Goal: Task Accomplishment & Management: Manage account settings

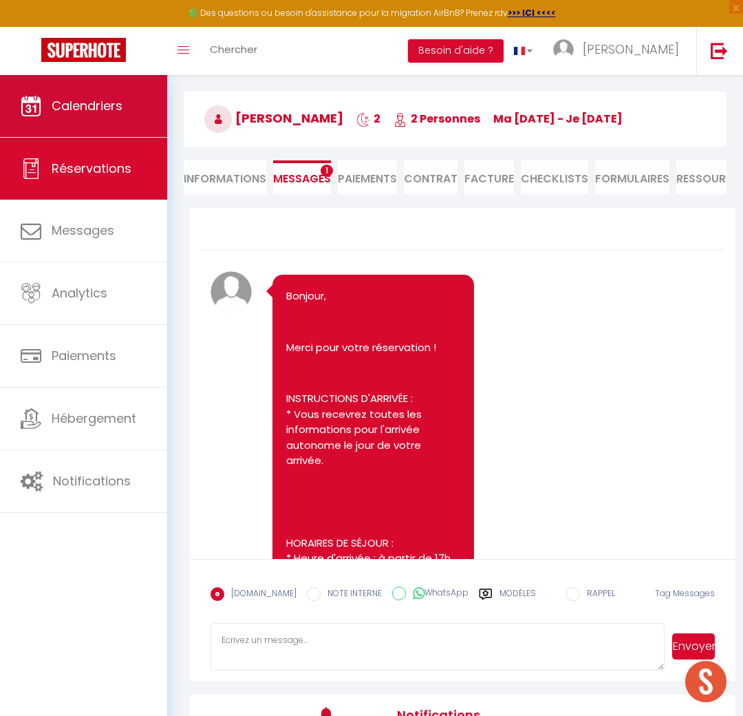
scroll to position [1044, 0]
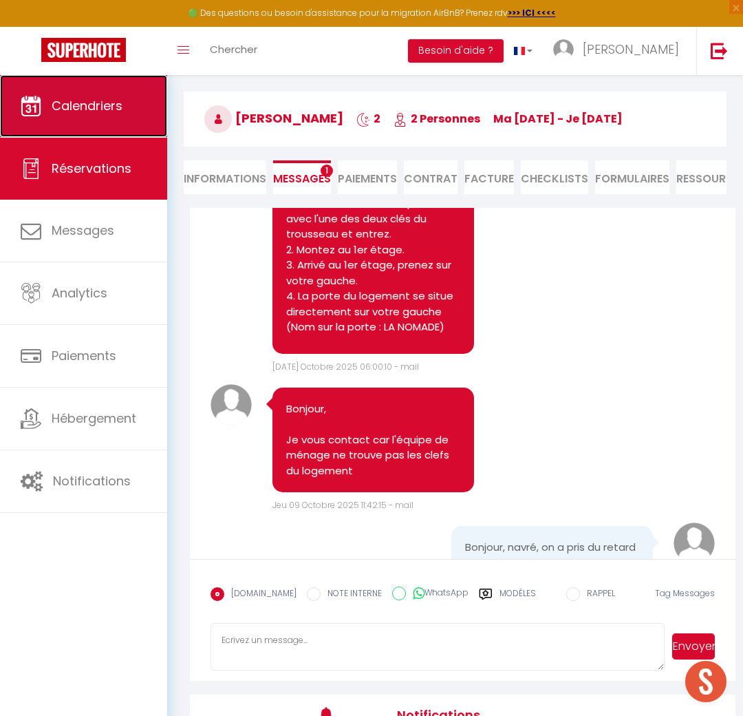
click at [107, 136] on link "Calendriers" at bounding box center [83, 106] width 167 height 62
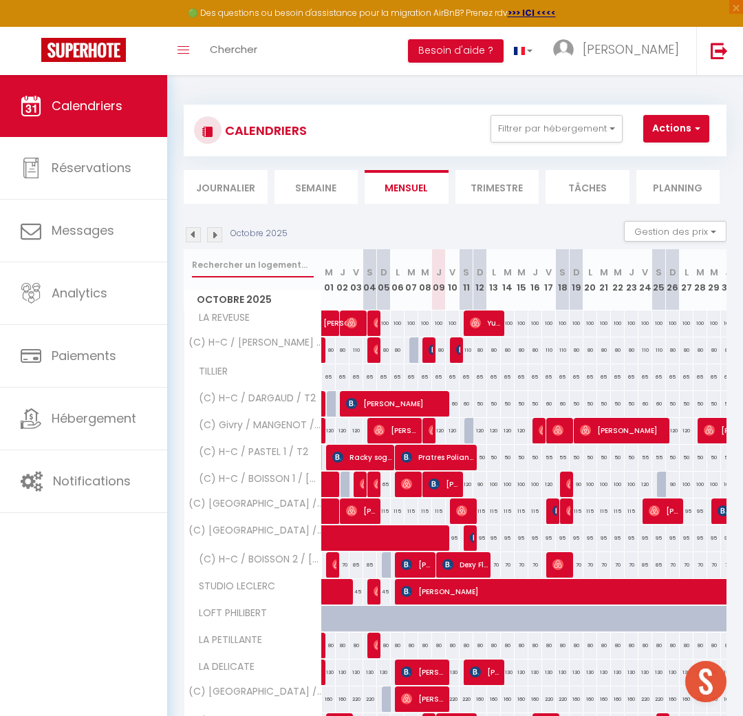
click at [250, 273] on input "text" at bounding box center [253, 265] width 122 height 25
type input "gibaud"
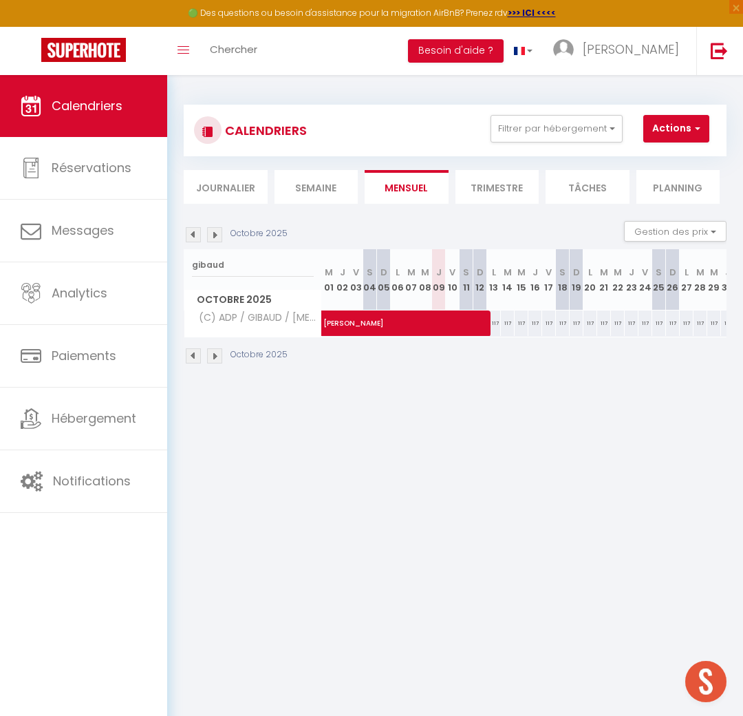
click at [220, 354] on img at bounding box center [214, 355] width 15 height 15
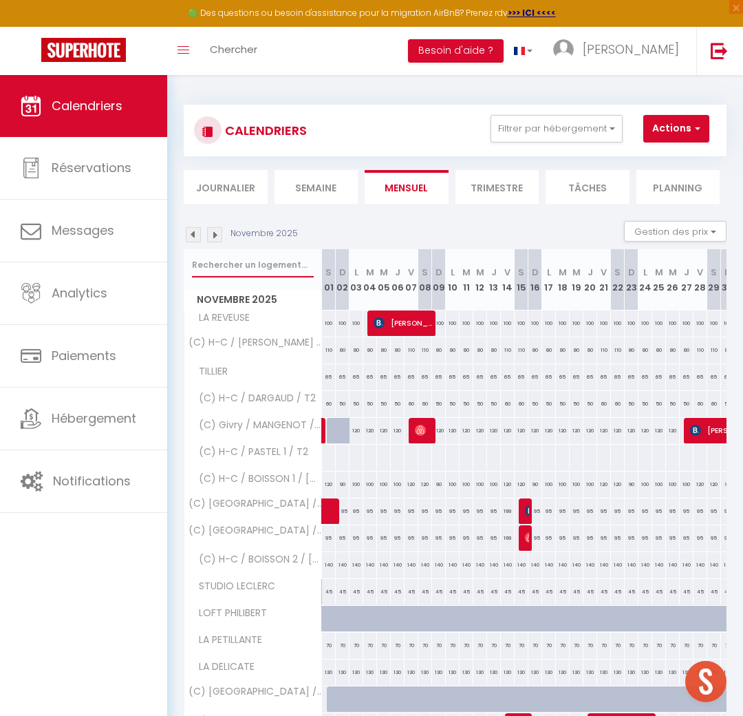
click at [242, 266] on input "text" at bounding box center [253, 265] width 122 height 25
type input "gibaud"
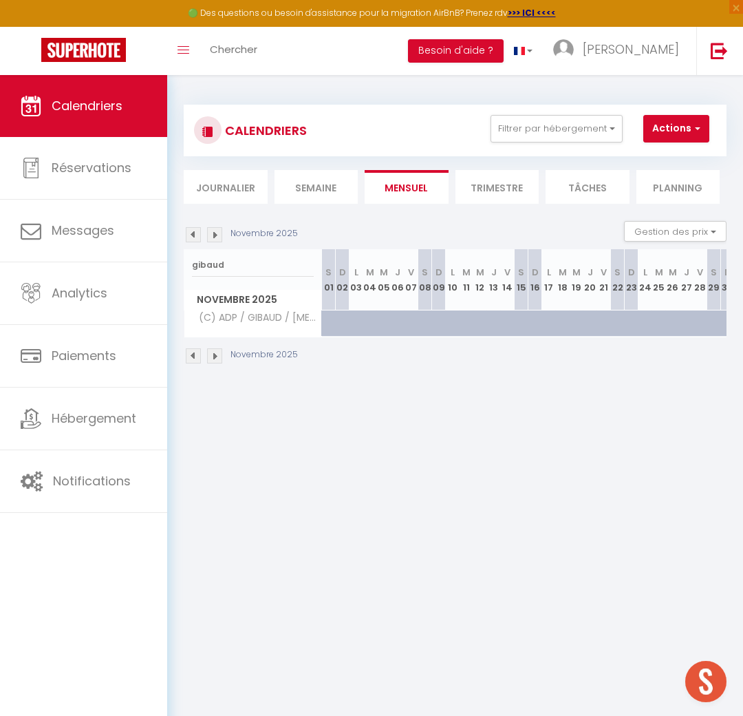
click at [326, 326] on div at bounding box center [329, 323] width 14 height 26
type input "117"
type input "[PERSON_NAME] 01 Novembre 2025"
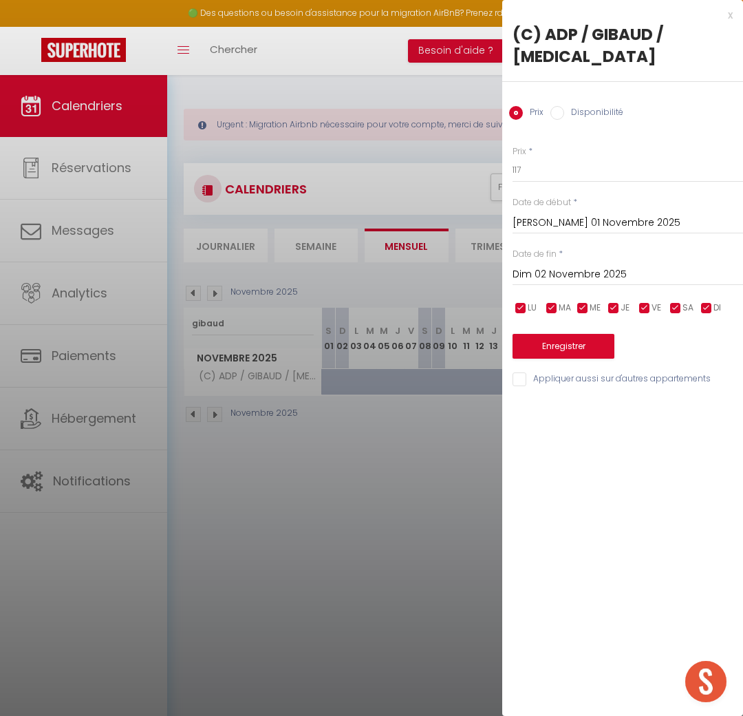
click at [575, 266] on input "Dim 02 Novembre 2025" at bounding box center [628, 275] width 231 height 18
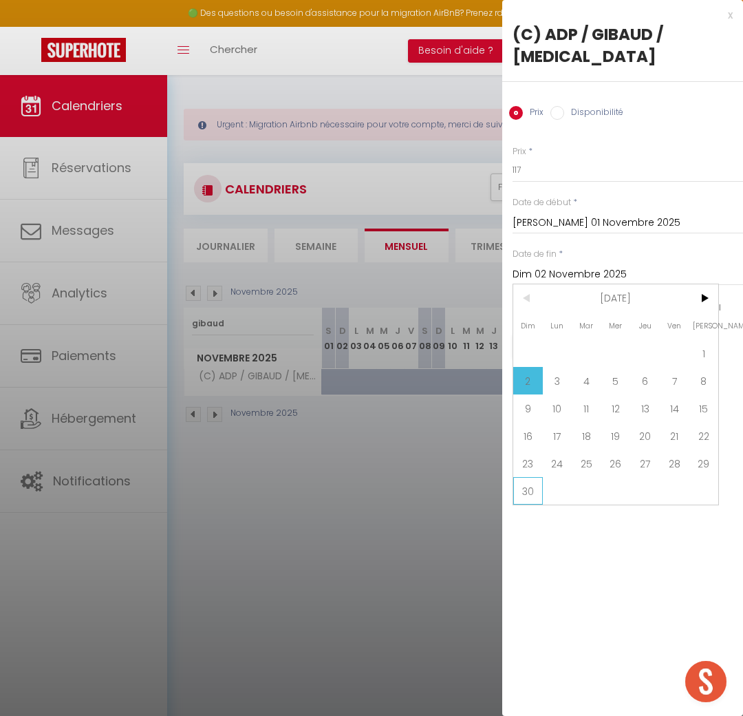
click at [533, 477] on span "30" at bounding box center [528, 491] width 30 height 28
type input "Dim 30 Novembre 2025"
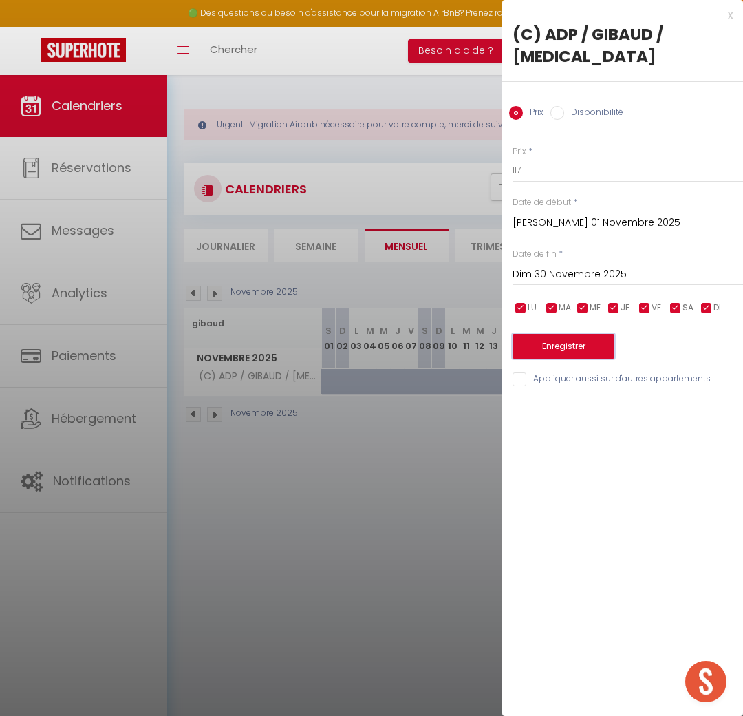
click at [572, 334] on button "Enregistrer" at bounding box center [564, 346] width 102 height 25
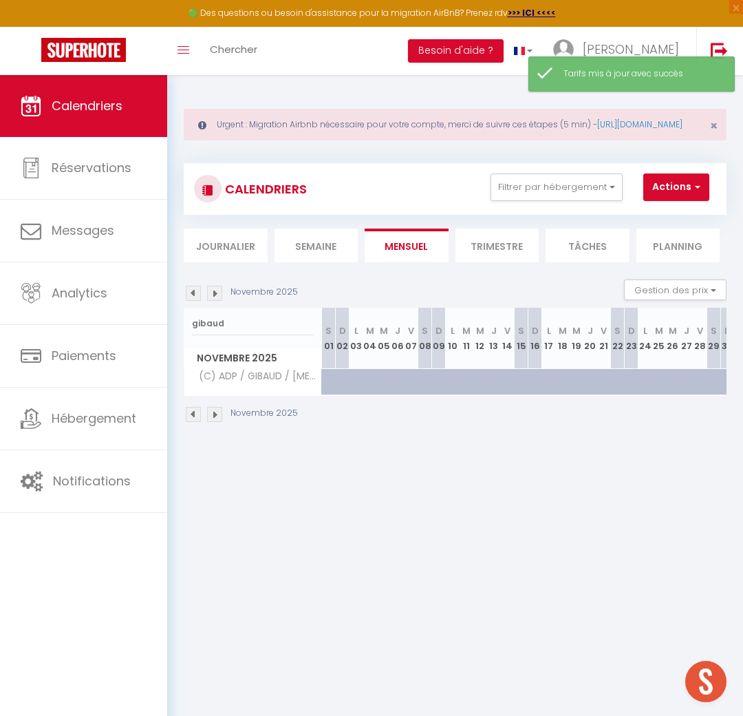
click at [328, 397] on div at bounding box center [334, 389] width 14 height 26
type input "117"
type input "[PERSON_NAME] 01 Novembre 2025"
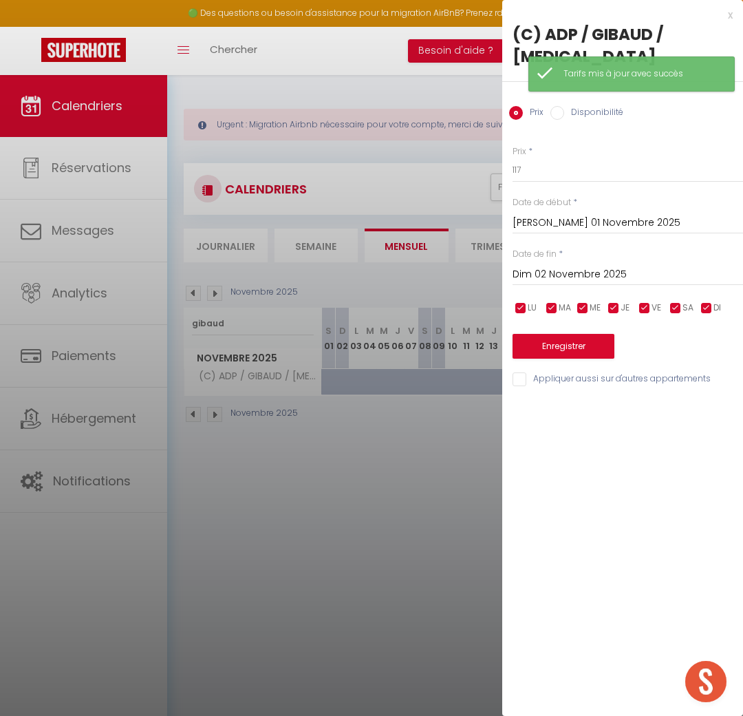
click at [543, 266] on input "Dim 02 Novembre 2025" at bounding box center [628, 275] width 231 height 18
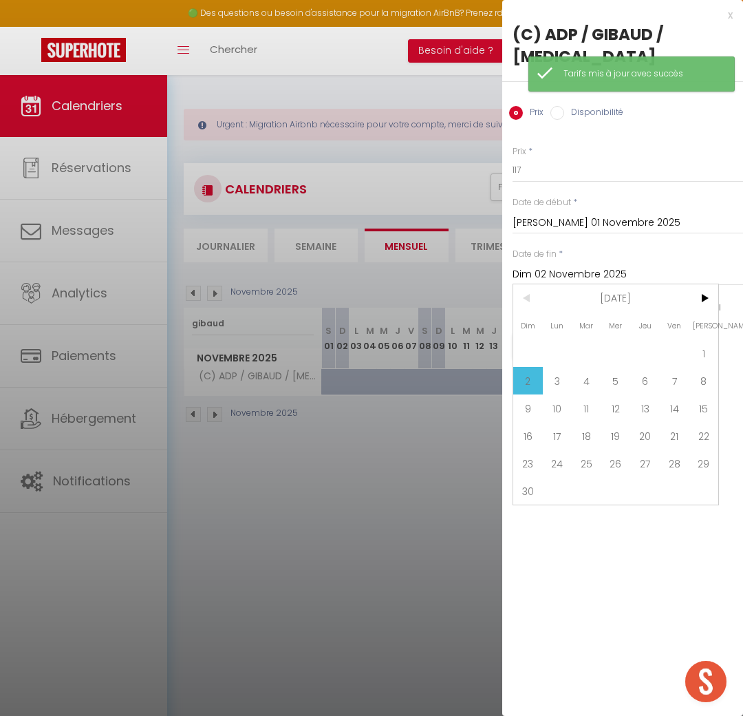
drag, startPoint x: 532, startPoint y: 467, endPoint x: 556, endPoint y: 420, distance: 53.2
click at [532, 477] on span "30" at bounding box center [528, 491] width 30 height 28
type input "Dim 30 Novembre 2025"
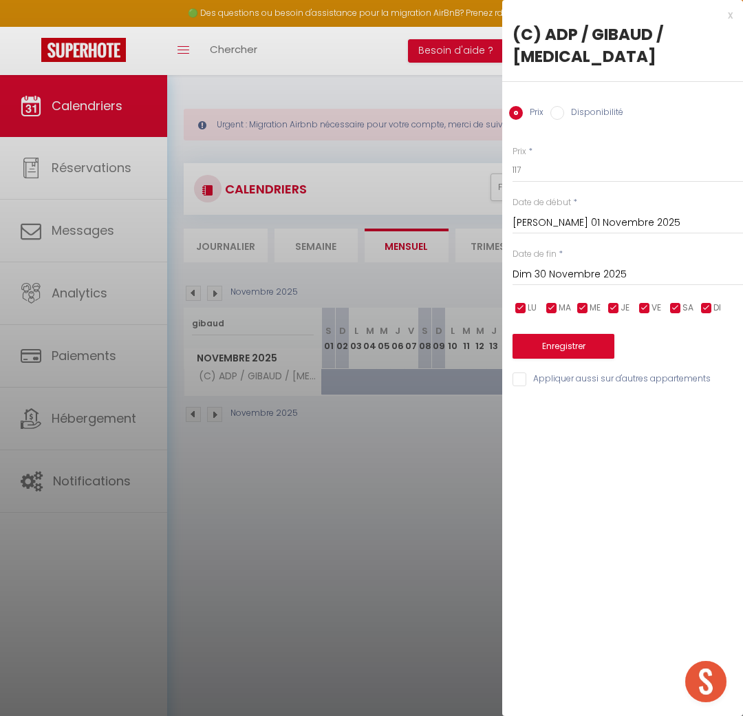
click at [563, 106] on input "Disponibilité" at bounding box center [558, 113] width 14 height 14
radio input "true"
radio input "false"
click at [544, 335] on button "Enregistrer" at bounding box center [564, 347] width 102 height 25
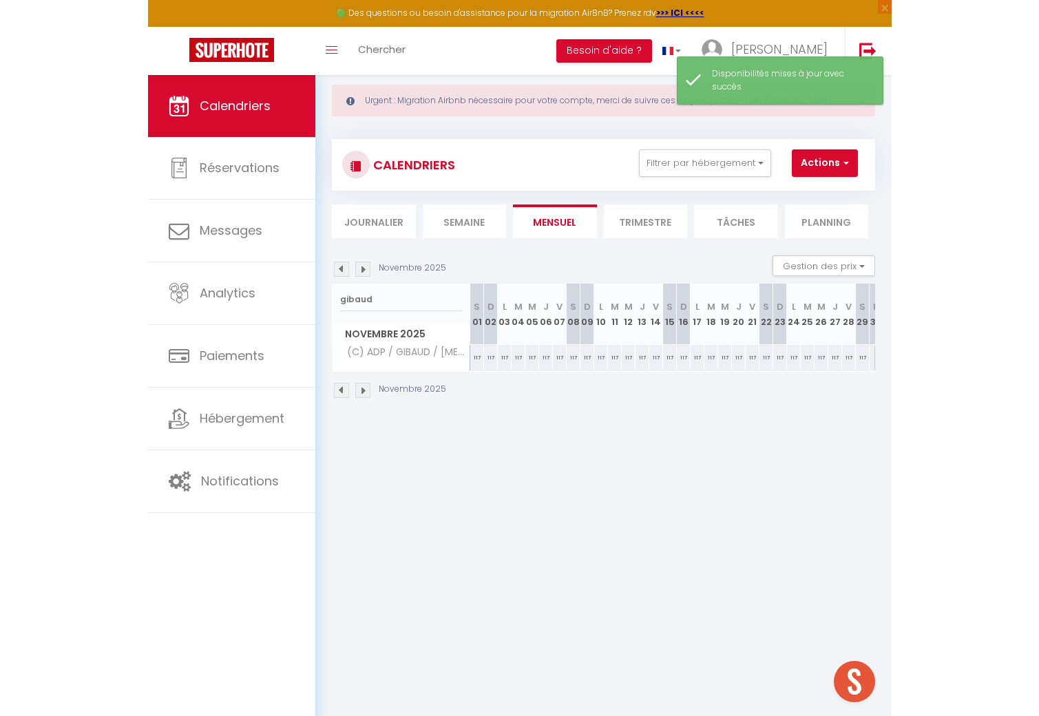
scroll to position [25, 0]
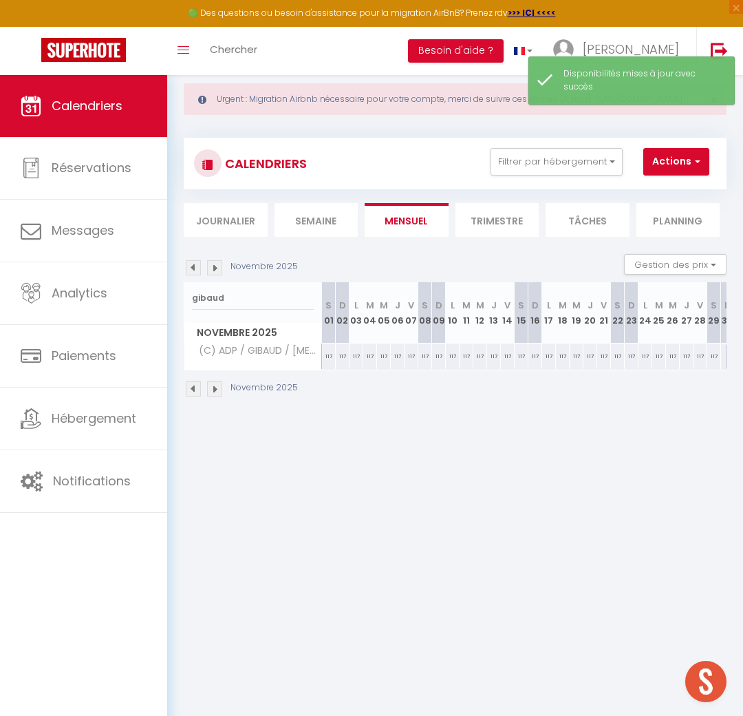
click at [197, 275] on img at bounding box center [193, 267] width 15 height 15
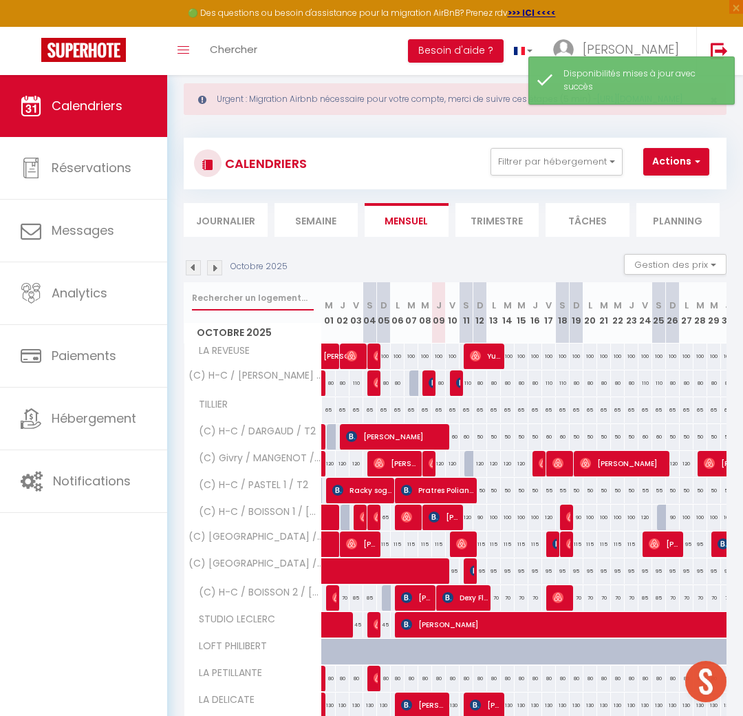
click at [235, 310] on input "text" at bounding box center [253, 298] width 122 height 25
type input "gibaud"
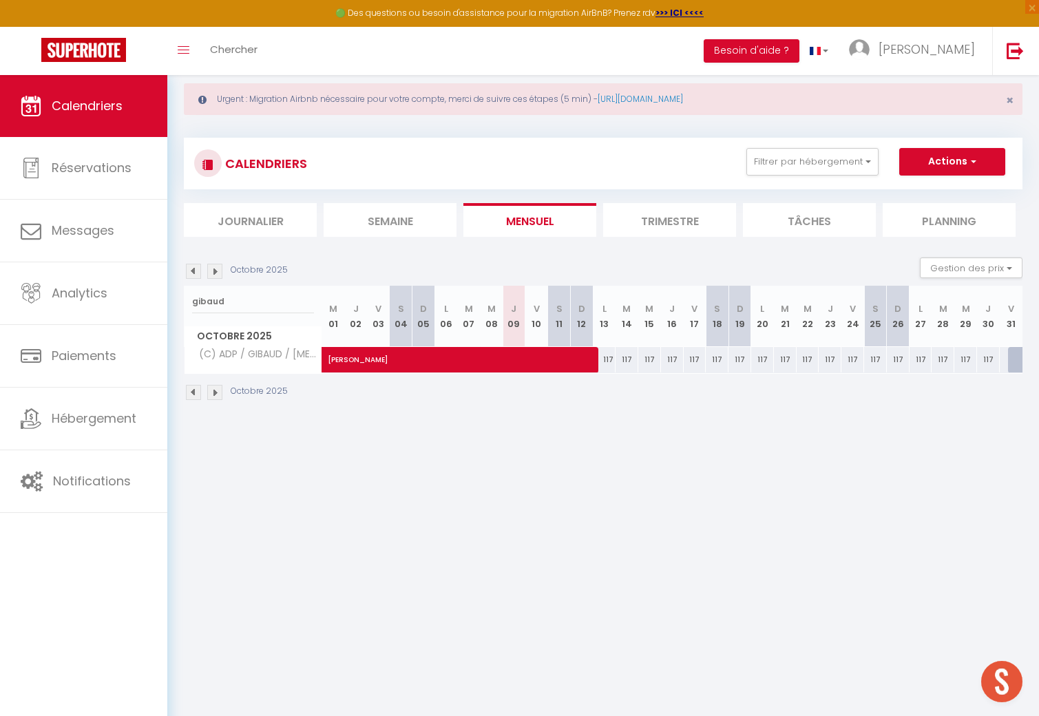
click at [743, 361] on div at bounding box center [1019, 360] width 23 height 26
select select "1"
type input "Ven 31 Octobre 2025"
type input "[PERSON_NAME] 01 Novembre 2025"
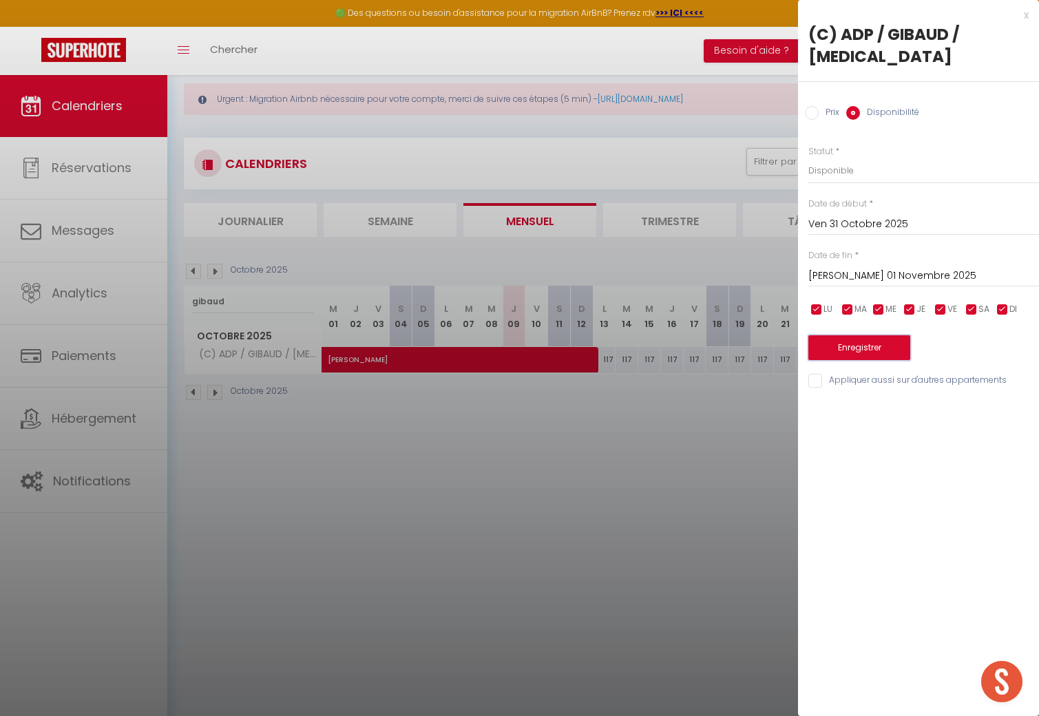
click at [743, 335] on button "Enregistrer" at bounding box center [859, 347] width 102 height 25
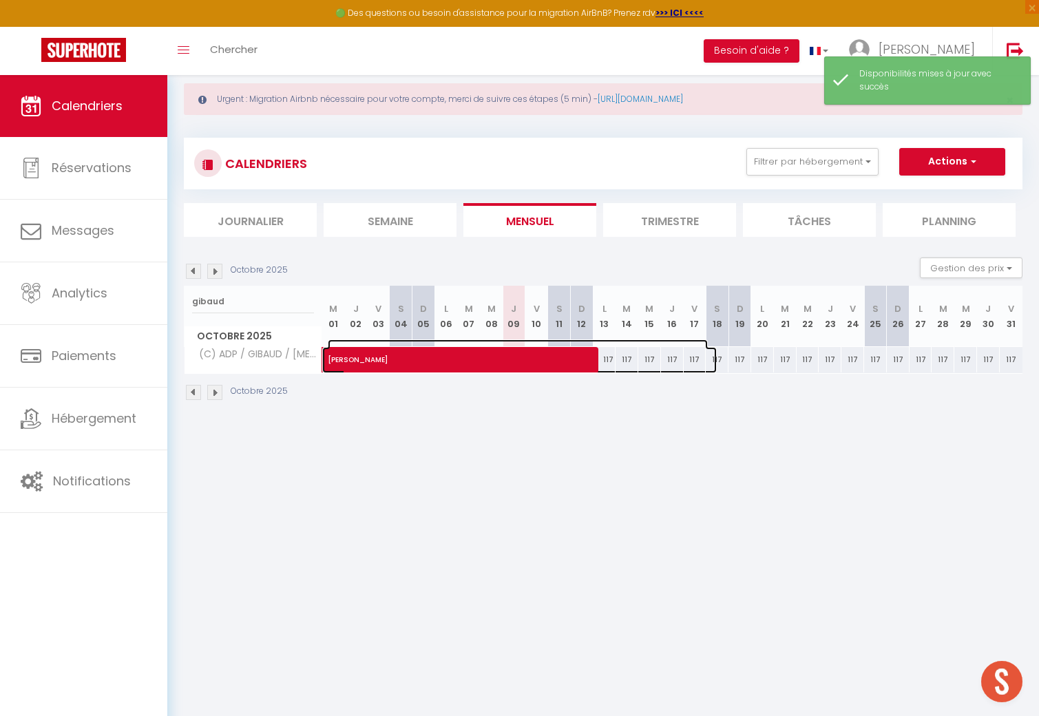
click at [609, 363] on span "[PERSON_NAME]" at bounding box center [518, 352] width 380 height 26
select select "OK"
select select "0"
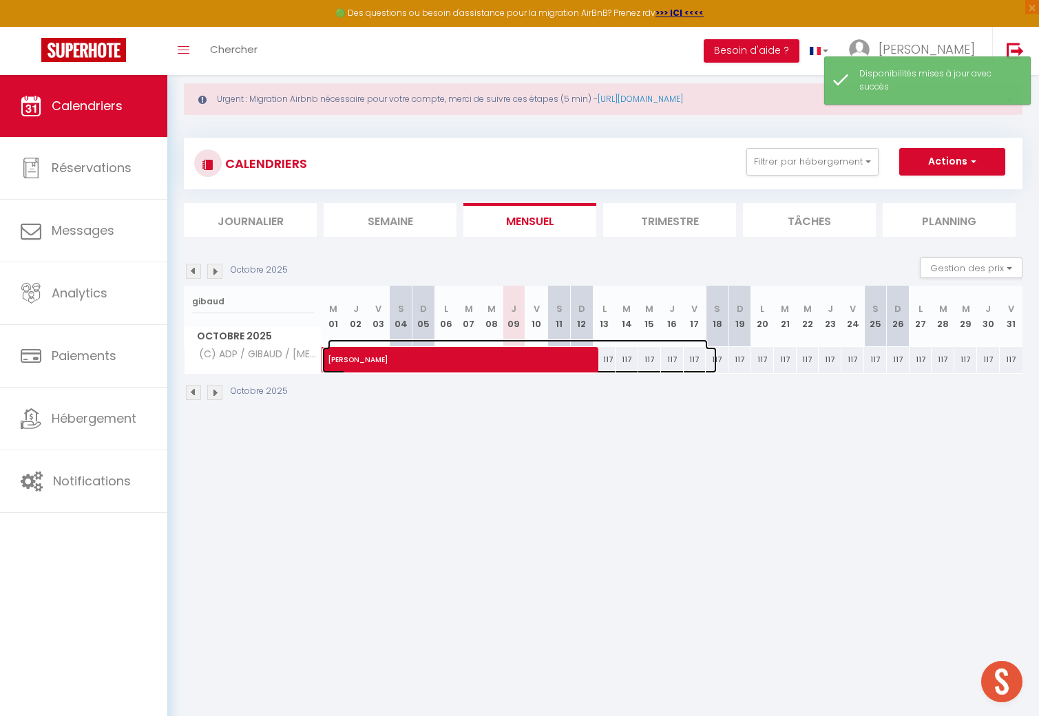
select select "1"
select select
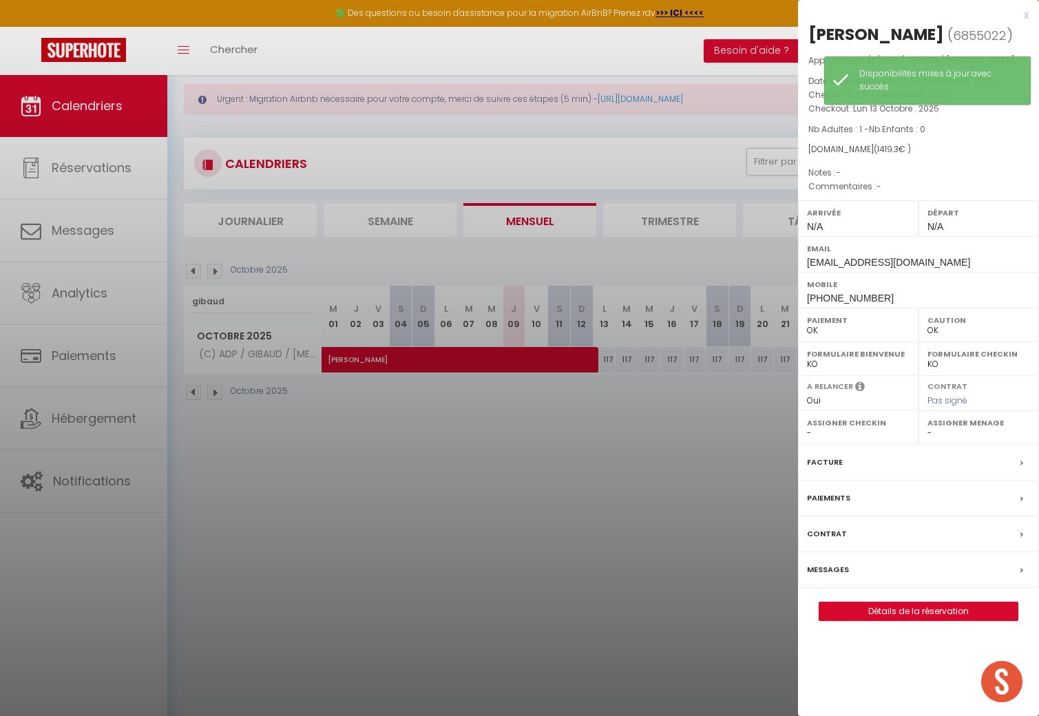
click at [743, 16] on div "x [PERSON_NAME] ( 6855022 ) Appartement : (C) ADP / GIBAUD / [MEDICAL_DATA] Dat…" at bounding box center [918, 320] width 241 height 641
click at [619, 361] on div at bounding box center [519, 358] width 1039 height 716
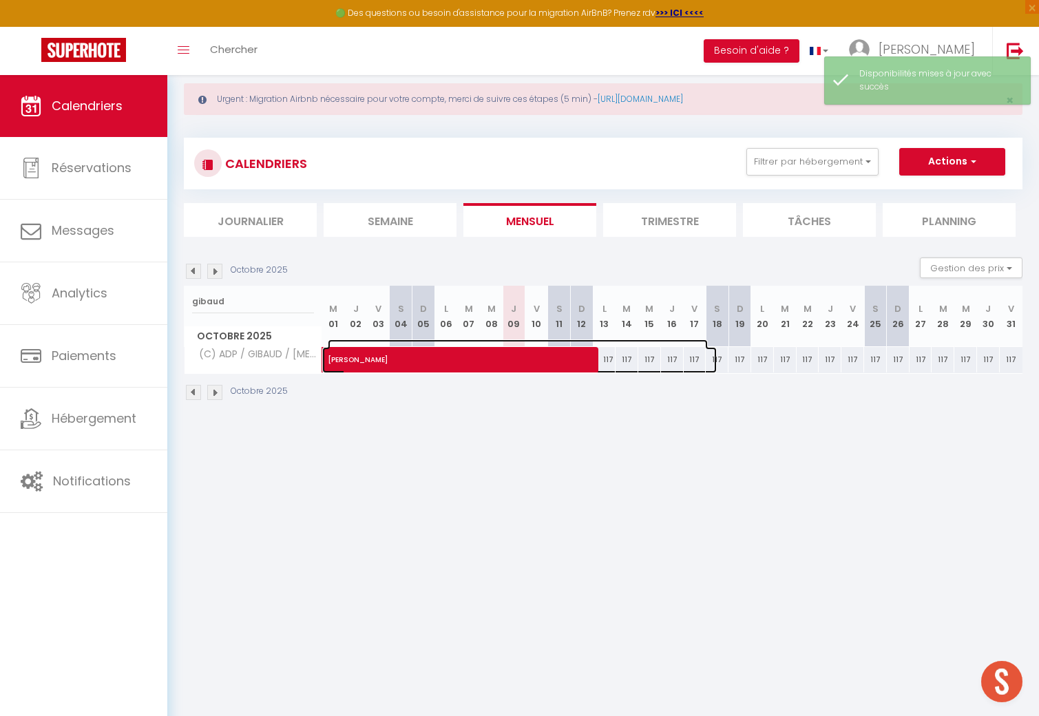
click at [626, 358] on span "[PERSON_NAME]" at bounding box center [518, 352] width 380 height 26
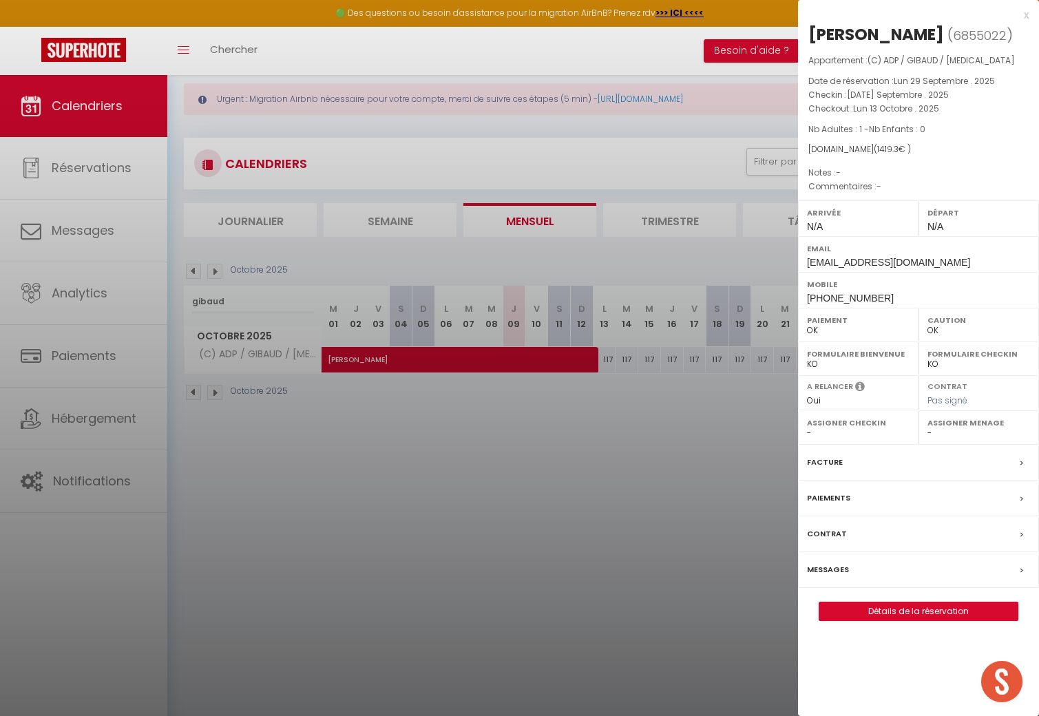
click at [743, 14] on div "x" at bounding box center [913, 15] width 231 height 17
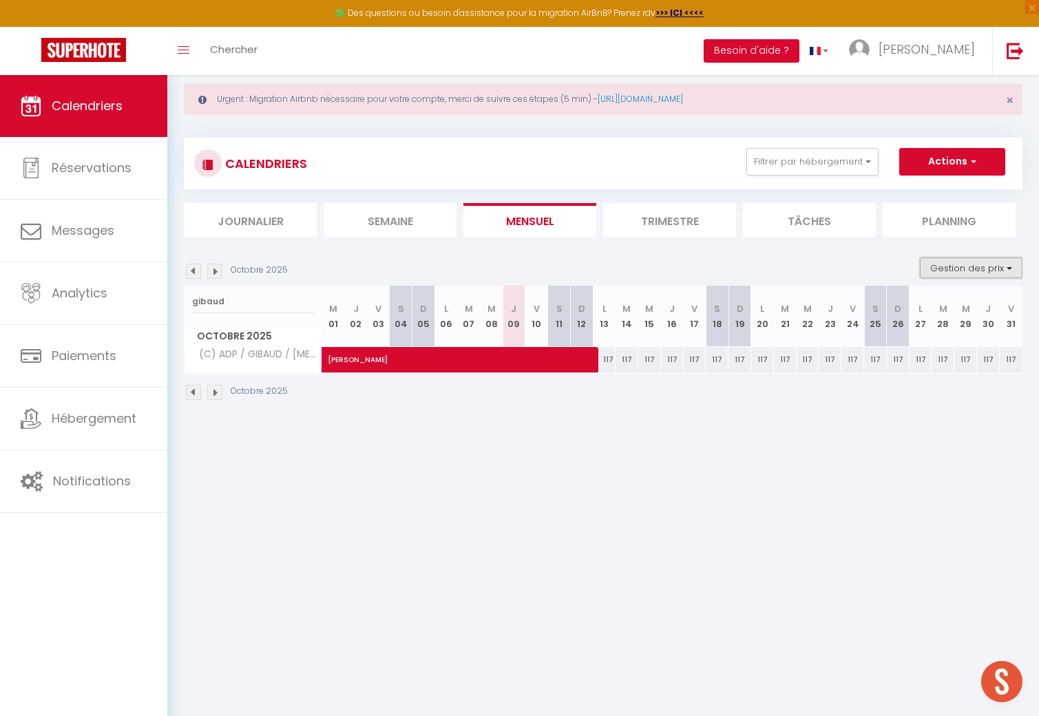
click at [743, 268] on button "Gestion des prix" at bounding box center [970, 267] width 103 height 21
click at [743, 313] on input "Nb Nuits minimum" at bounding box center [959, 311] width 124 height 14
checkbox input "true"
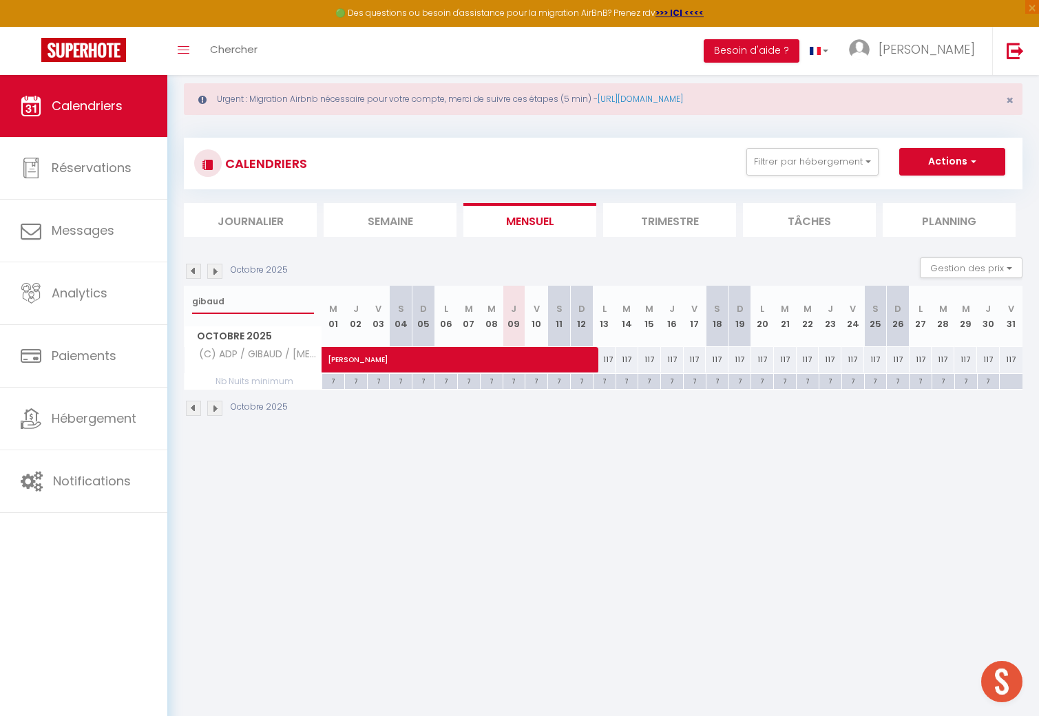
click at [231, 297] on input "gibaud" at bounding box center [253, 301] width 122 height 25
click at [217, 271] on img at bounding box center [214, 271] width 15 height 15
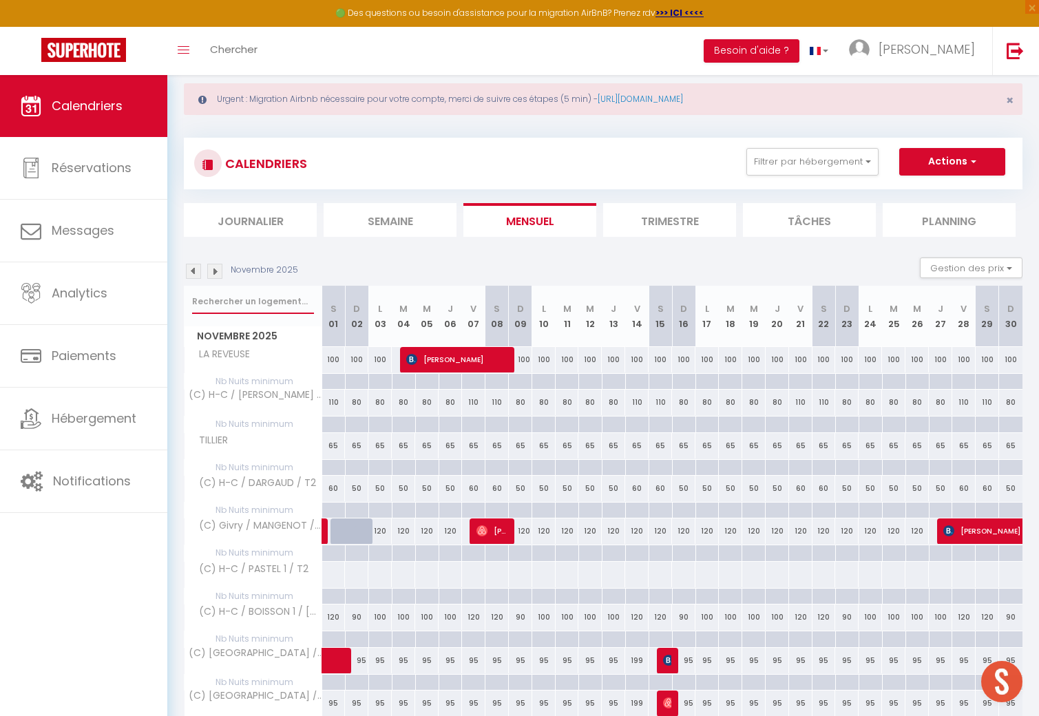
click at [228, 297] on input "text" at bounding box center [253, 301] width 122 height 25
type input "gibaud"
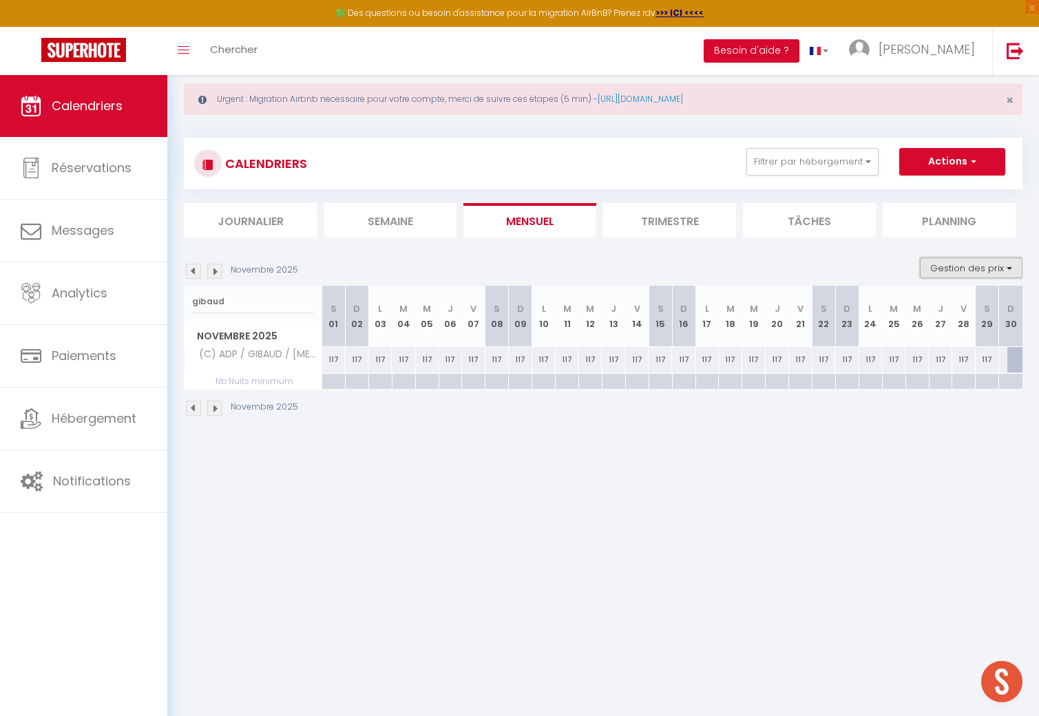
click at [743, 264] on button "Gestion des prix" at bounding box center [970, 267] width 103 height 21
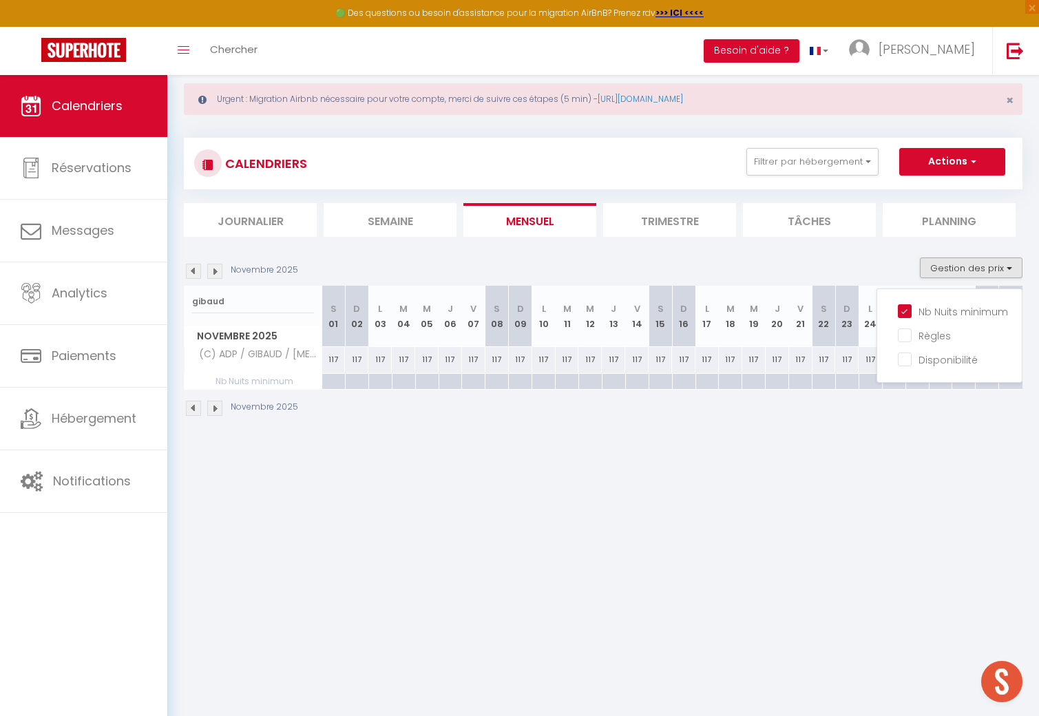
drag, startPoint x: 470, startPoint y: 453, endPoint x: 458, endPoint y: 444, distance: 15.3
click at [469, 451] on body "🟢 Des questions ou besoin d'assistance pour la migration AirBnB? Prenez rdv >>>…" at bounding box center [519, 408] width 1039 height 716
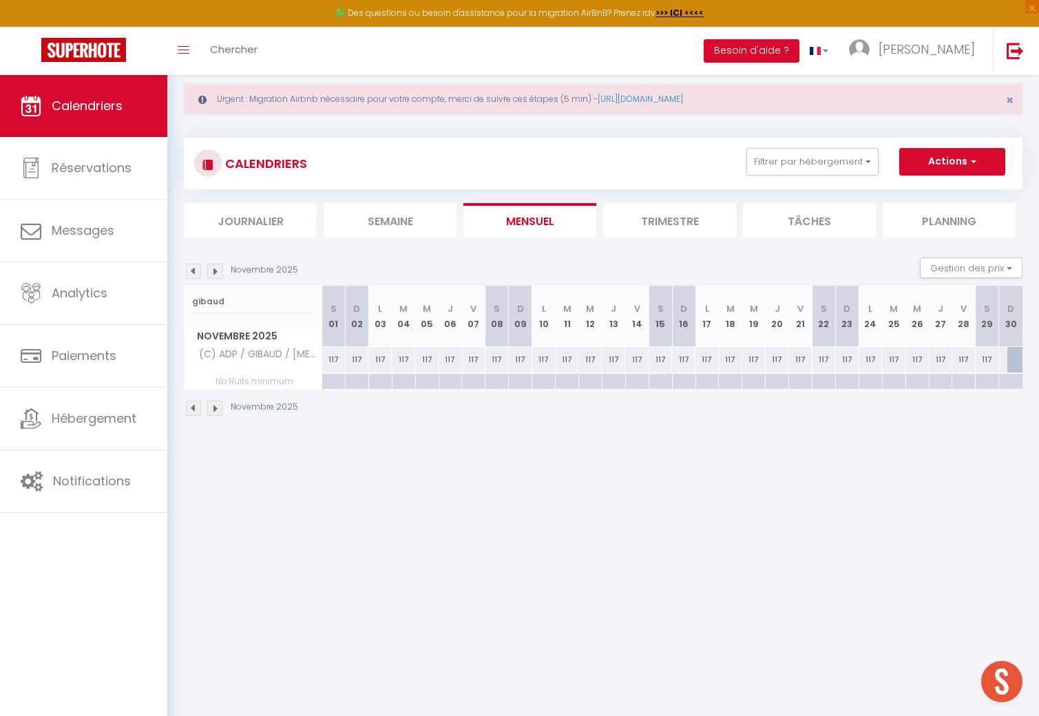
click at [331, 383] on div at bounding box center [332, 382] width 23 height 16
type input "[PERSON_NAME] 01 Novembre 2025"
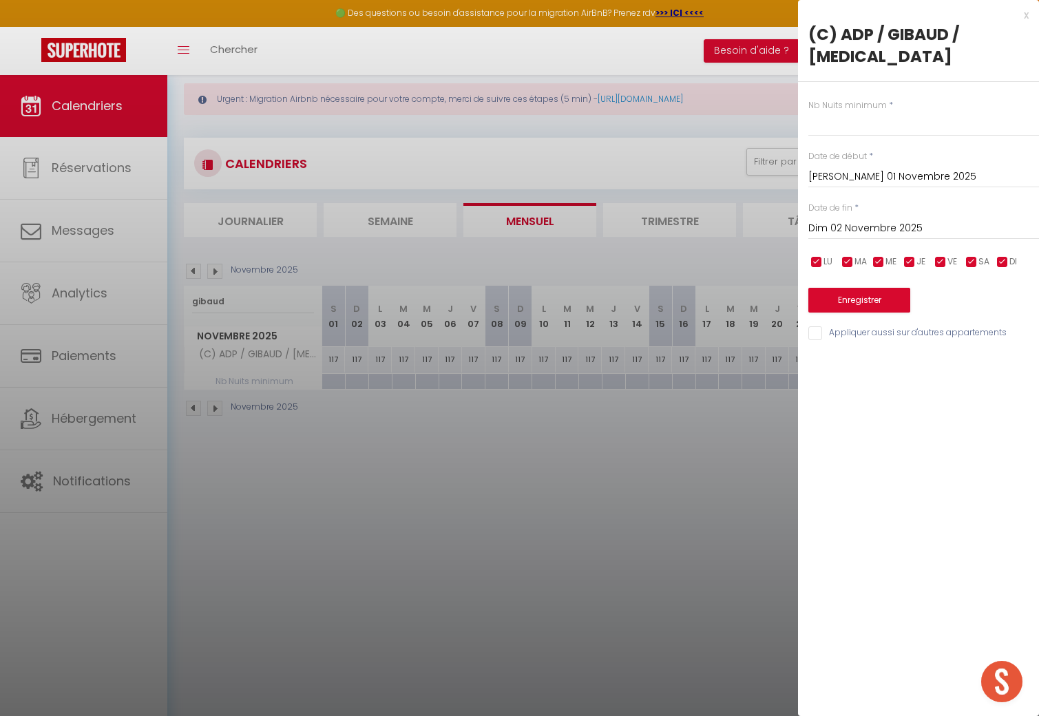
click at [743, 220] on input "Dim 02 Novembre 2025" at bounding box center [923, 229] width 231 height 18
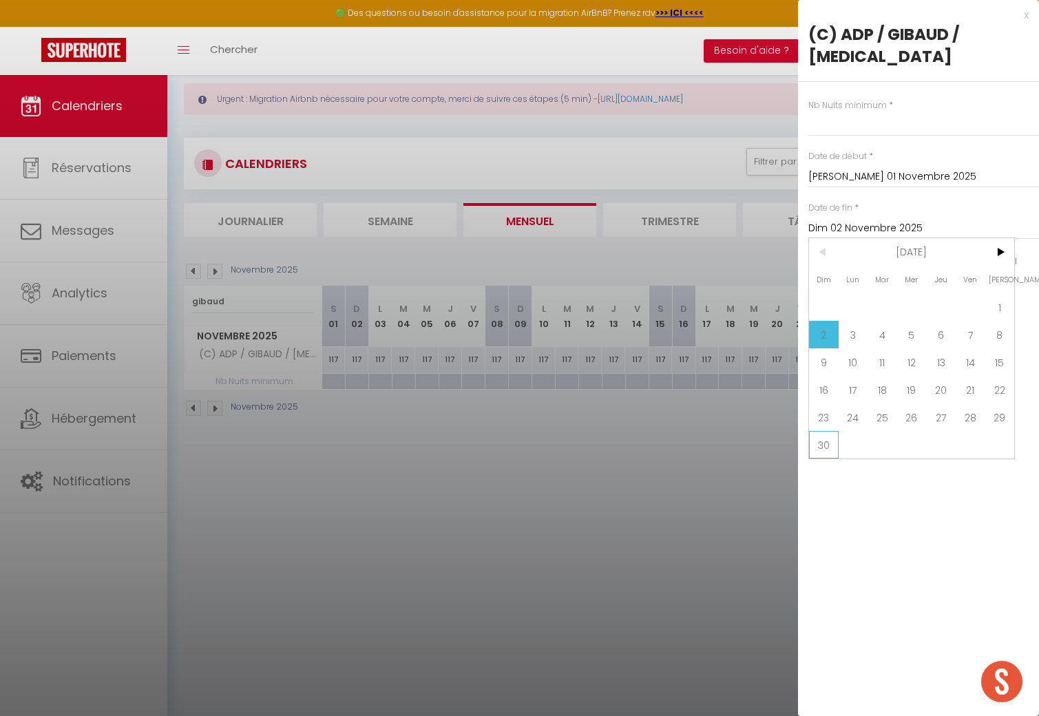
click at [743, 431] on span "30" at bounding box center [824, 445] width 30 height 28
type input "Dim 30 Novembre 2025"
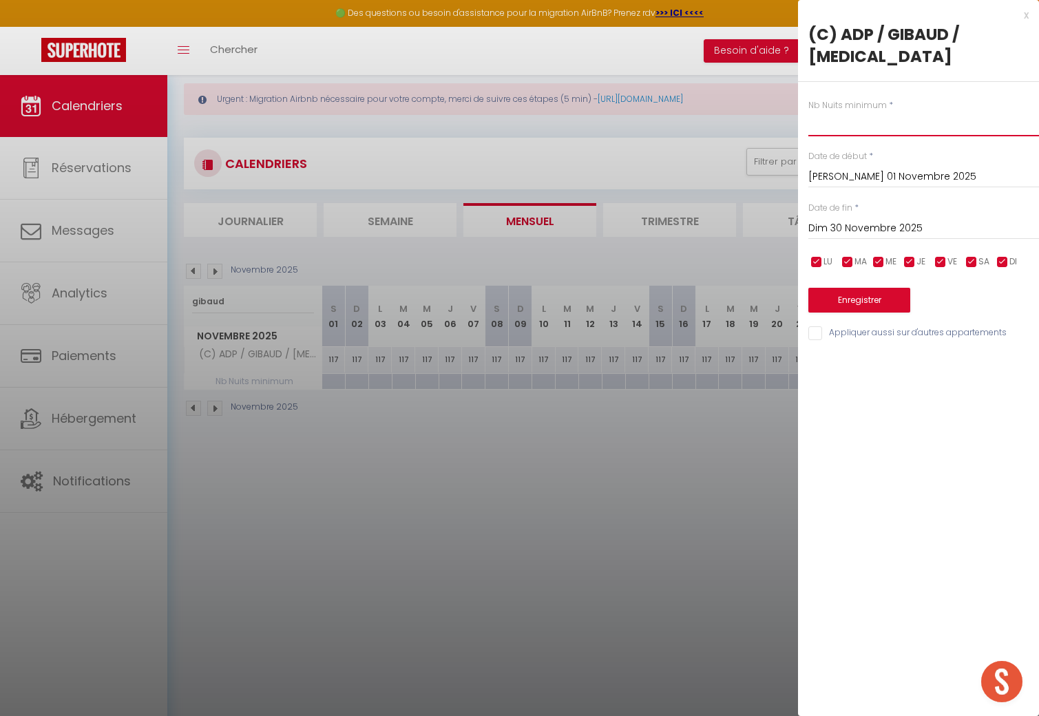
click at [743, 111] on input "text" at bounding box center [923, 123] width 231 height 25
type input "7"
click at [743, 288] on button "Enregistrer" at bounding box center [859, 300] width 102 height 25
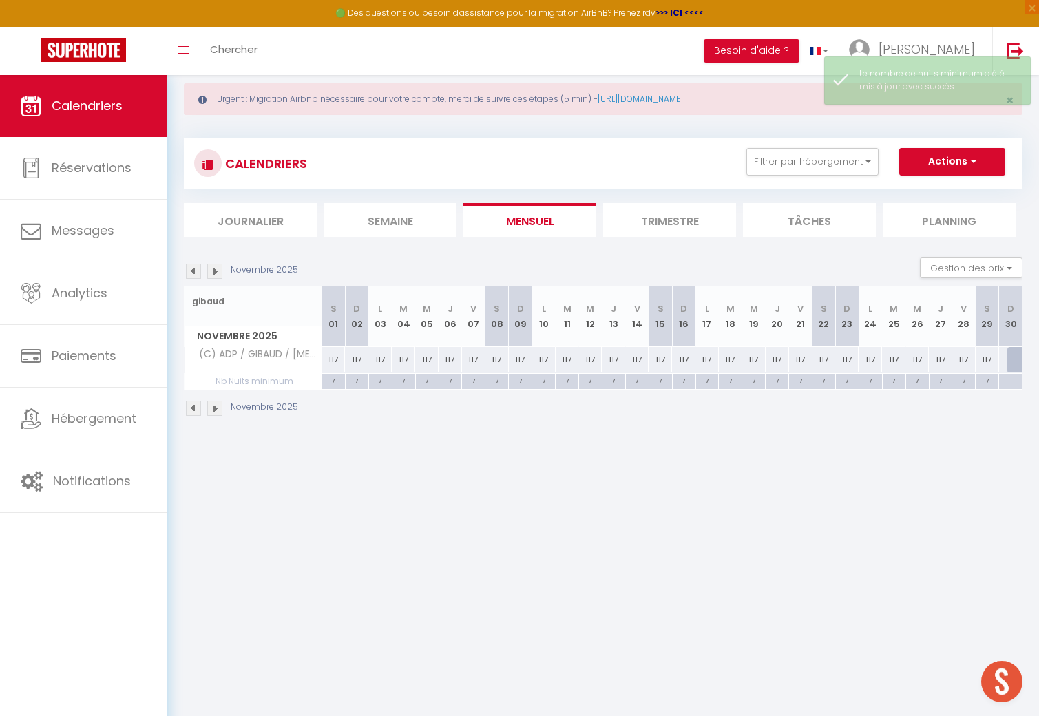
click at [218, 273] on img at bounding box center [214, 271] width 15 height 15
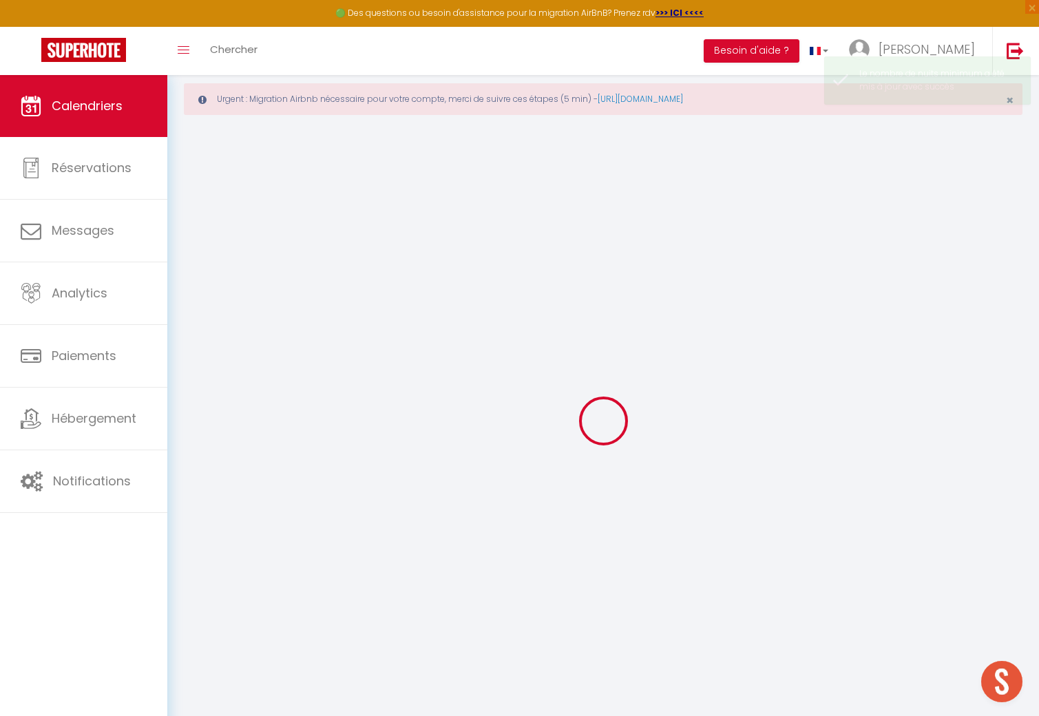
select select
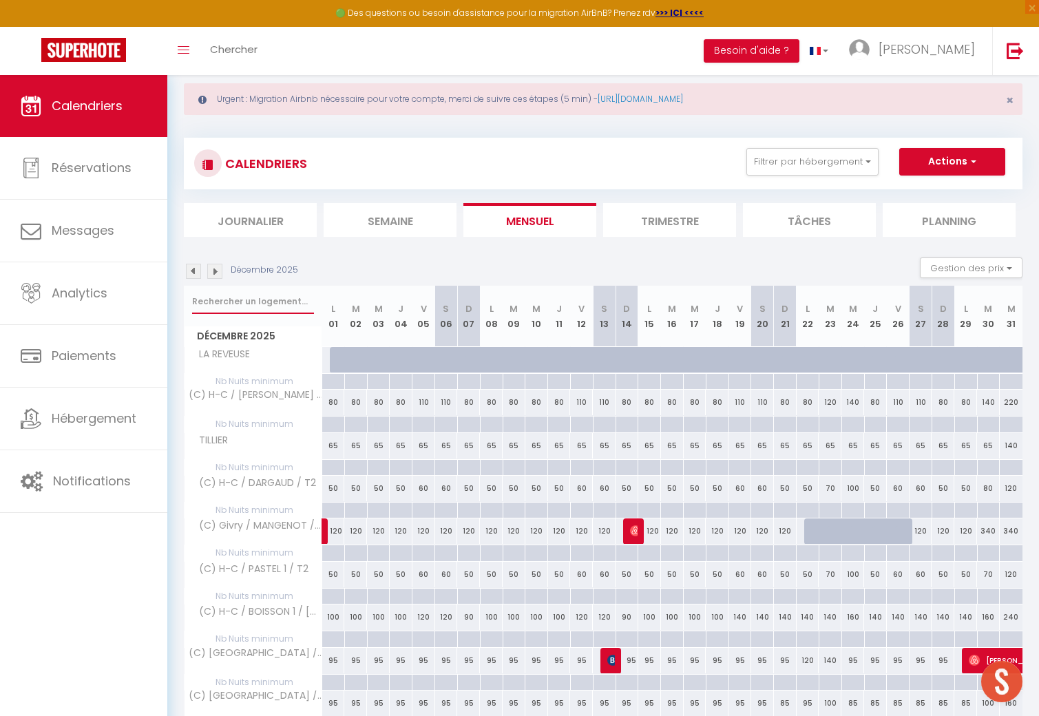
click at [243, 297] on input "text" at bounding box center [253, 301] width 122 height 25
type input "d"
select select
type input "de"
select select
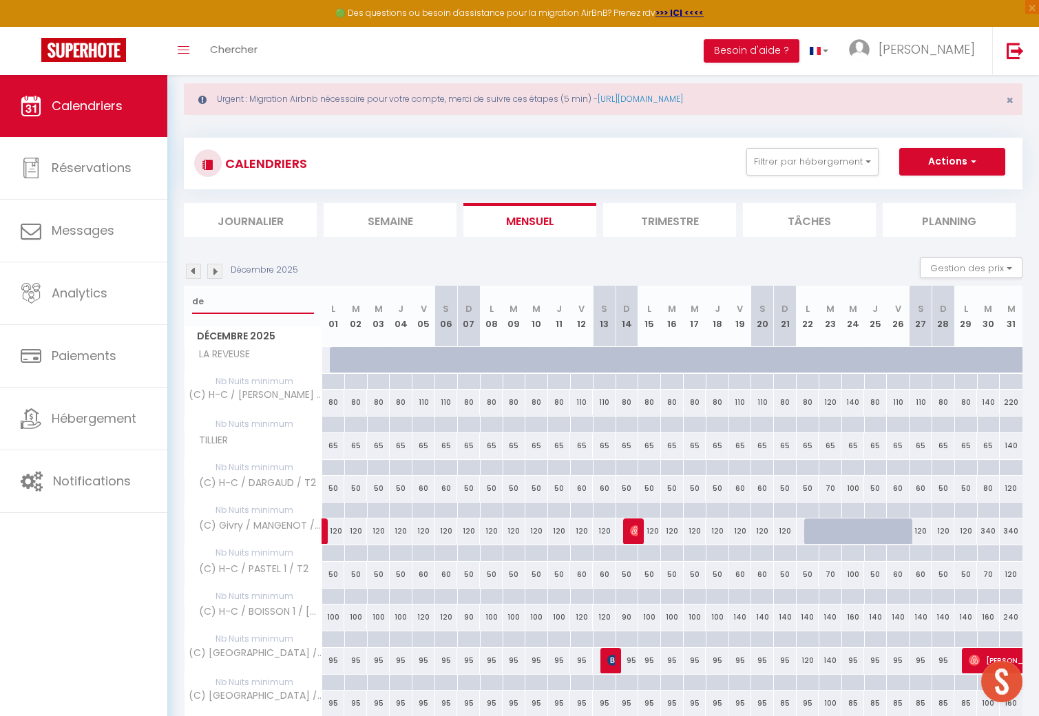
type input "dec"
select select
type input "dece"
select select
type input "decem"
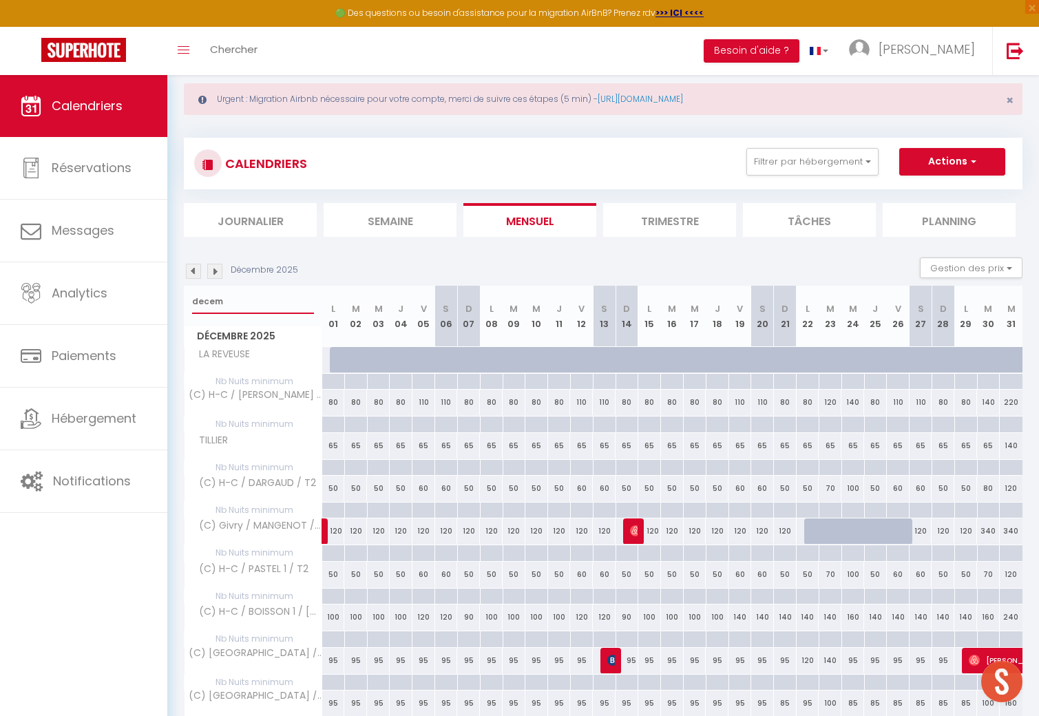
select select
type input "decemb"
select select
type input "decembr"
select select
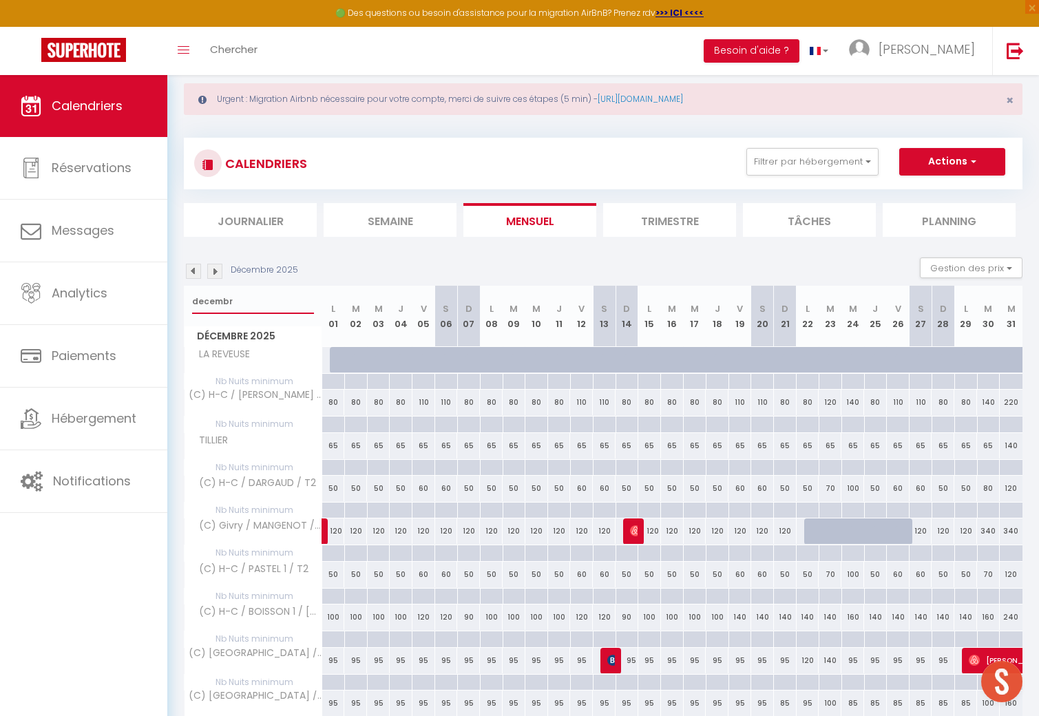
type input "decembre"
select select
type input "decembre"
select select
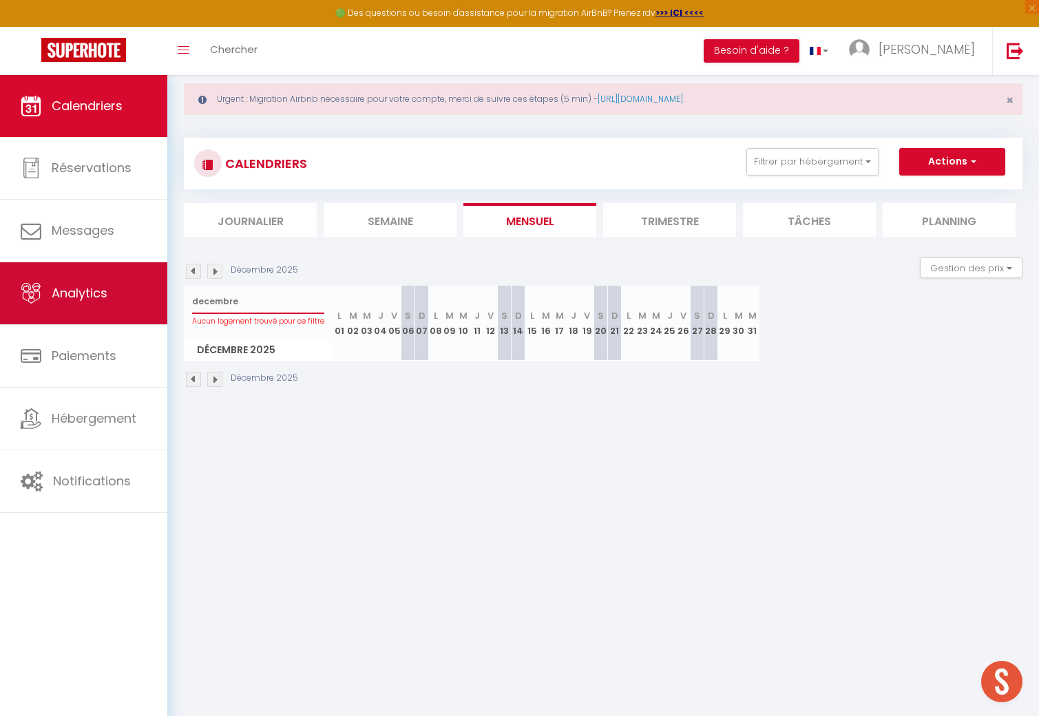
drag, startPoint x: 235, startPoint y: 301, endPoint x: 153, endPoint y: 297, distance: 82.7
click at [151, 297] on div "🟢 Des questions ou besoin d'assistance pour la migration AirBnB? Prenez rdv >>>…" at bounding box center [519, 234] width 1039 height 368
type input "g"
select select
type input "gi"
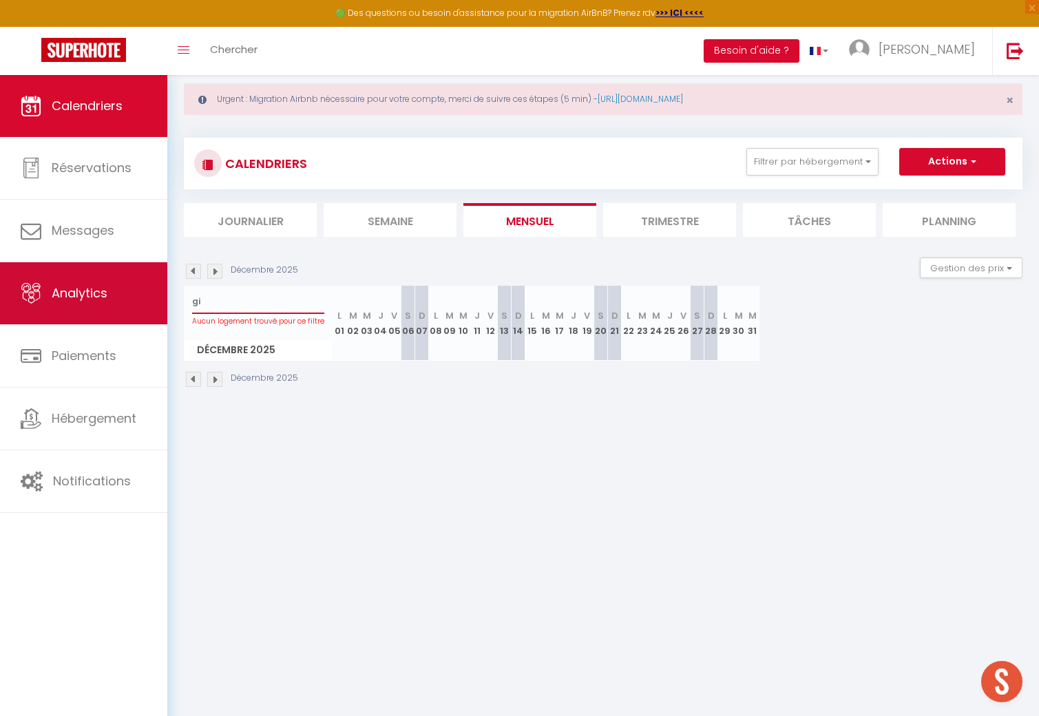
select select
type input "gib"
select select
type input "[PERSON_NAME]"
select select
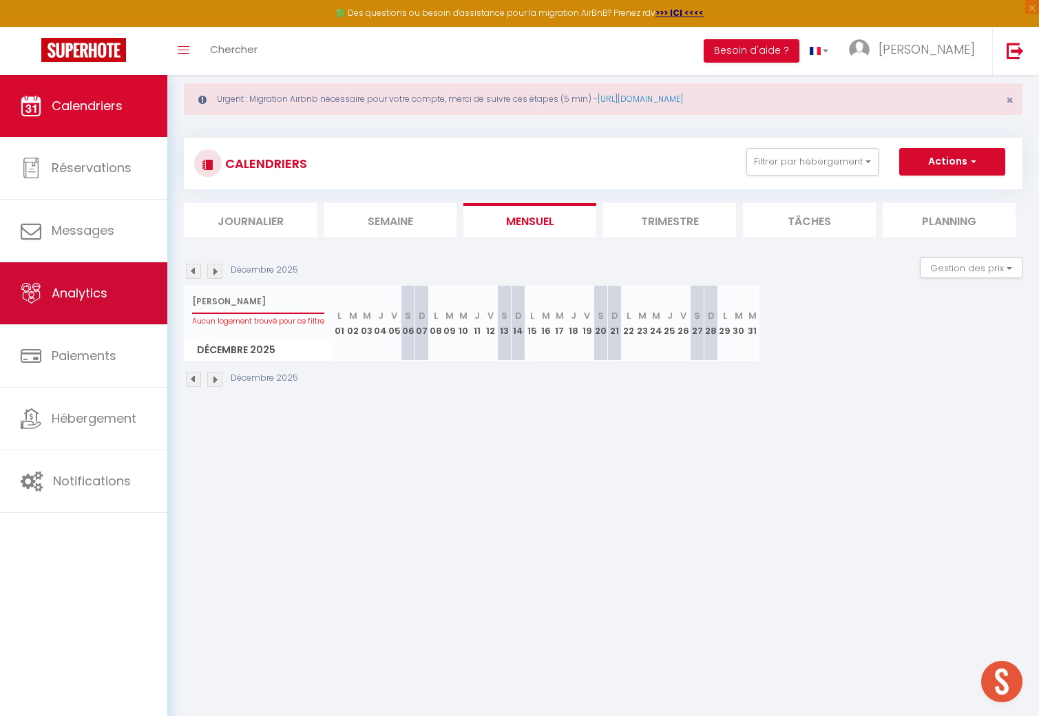
type input "[PERSON_NAME]"
select select
type input "gibaud"
select select
type input "gibaud"
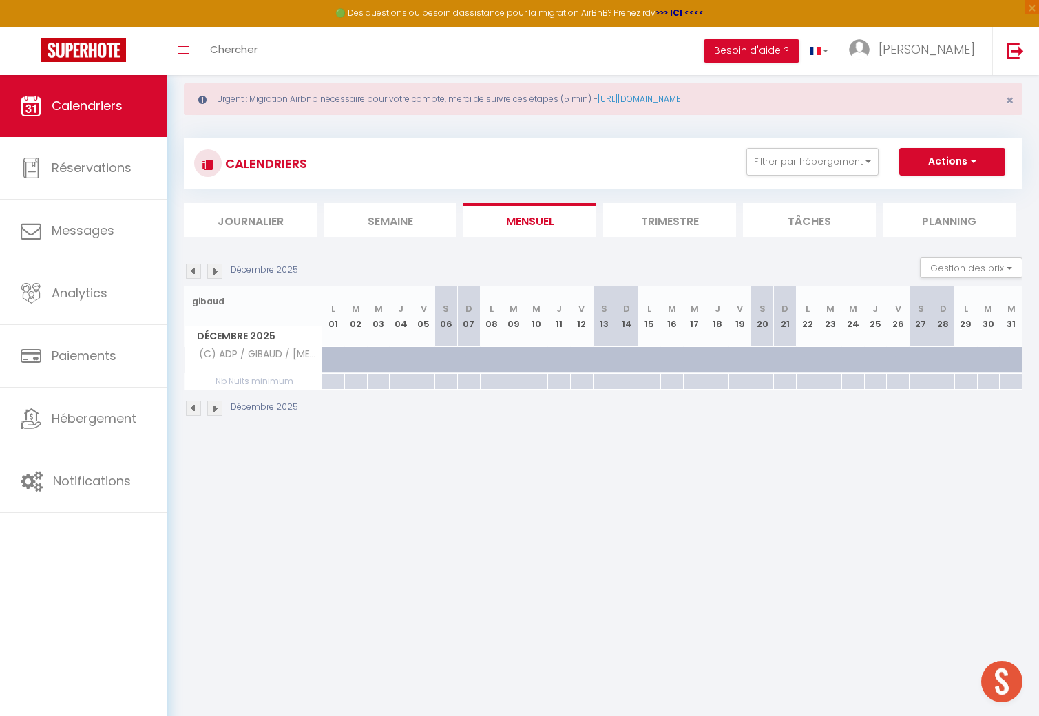
click at [330, 358] on div at bounding box center [341, 367] width 23 height 26
select select "1"
type input "Lun 01 Décembre 2025"
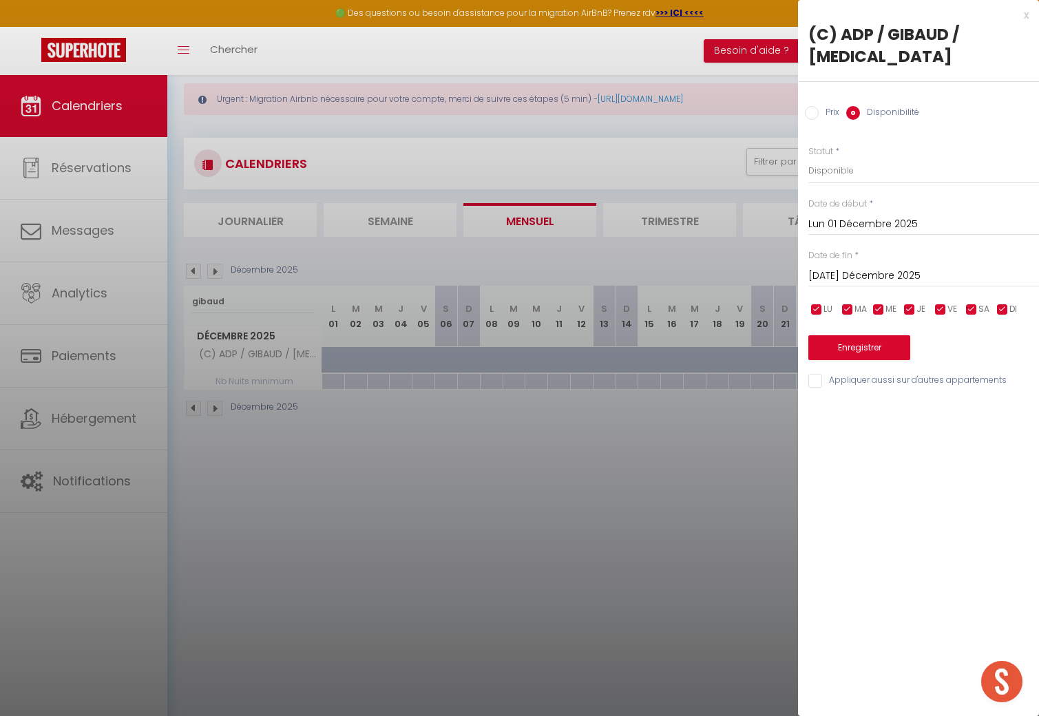
click at [743, 267] on input "[DATE] Décembre 2025" at bounding box center [923, 276] width 231 height 18
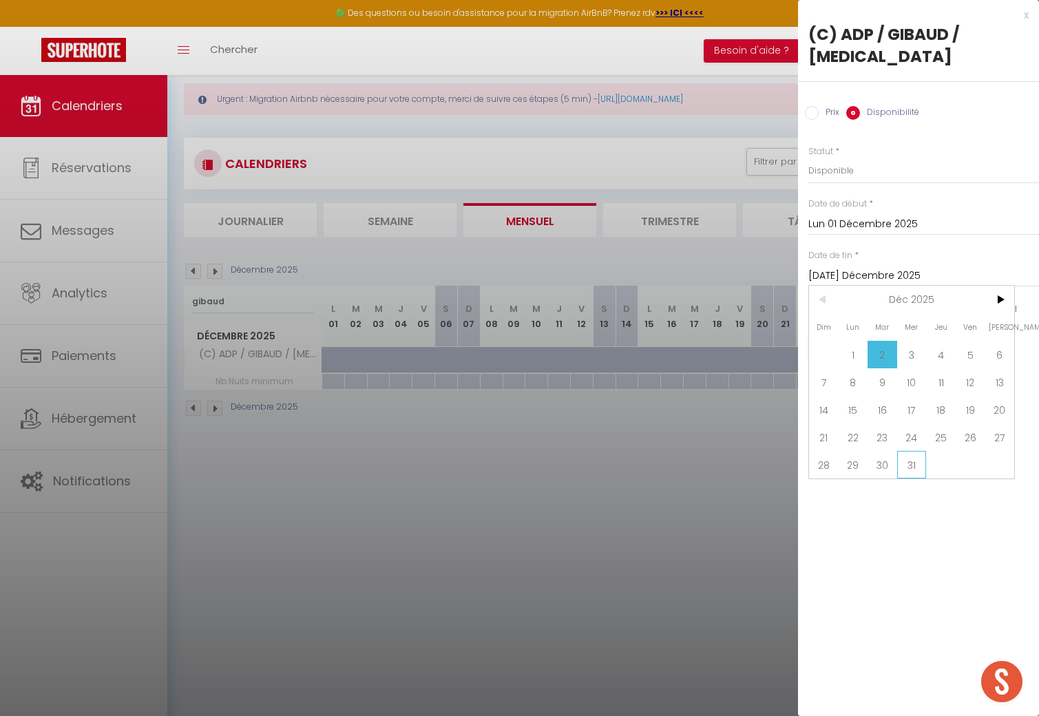
click at [743, 451] on span "31" at bounding box center [912, 465] width 30 height 28
type input "Mer 31 Décembre 2025"
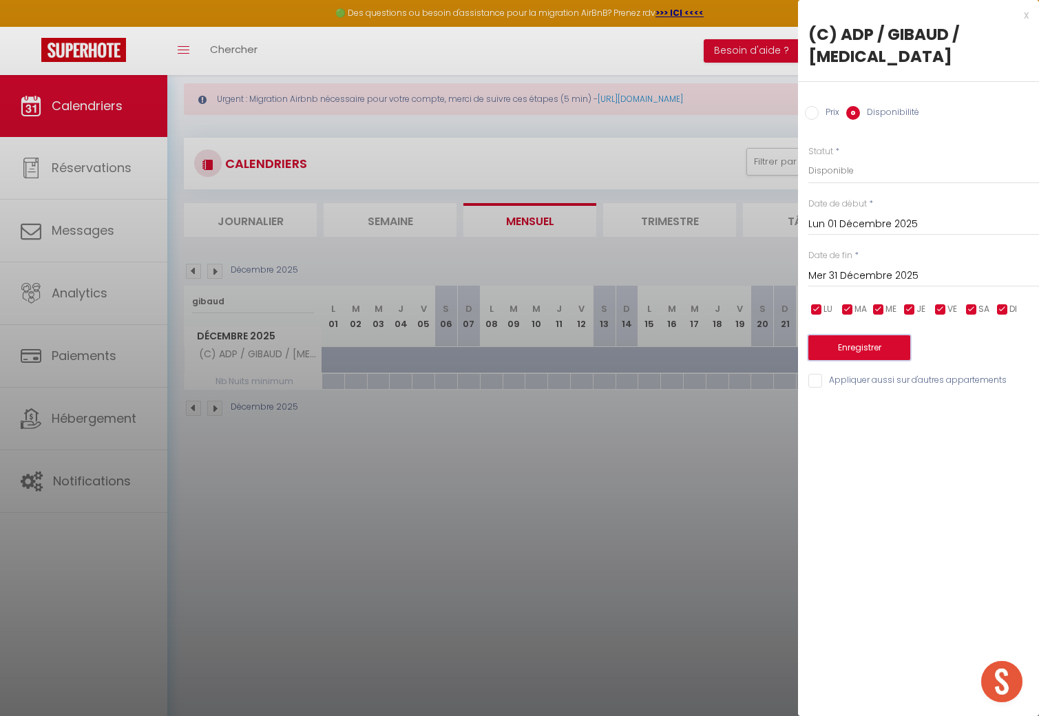
click at [743, 335] on button "Enregistrer" at bounding box center [859, 347] width 102 height 25
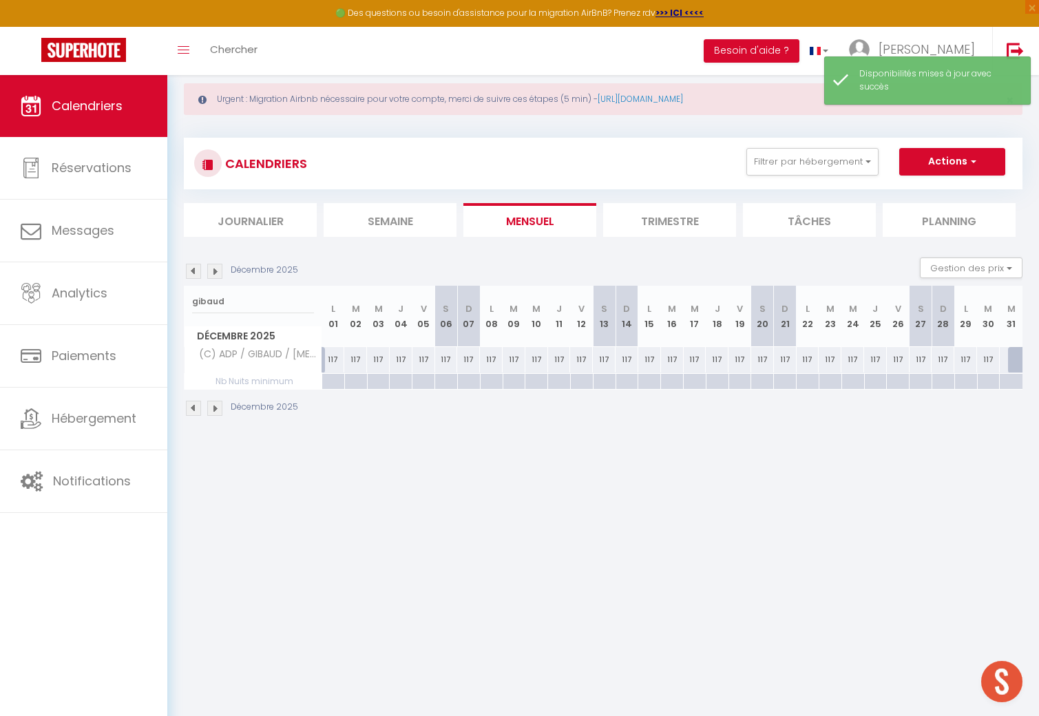
click at [334, 387] on div at bounding box center [332, 382] width 23 height 16
type input "Lun 01 Décembre 2025"
type input "[DATE] Décembre 2025"
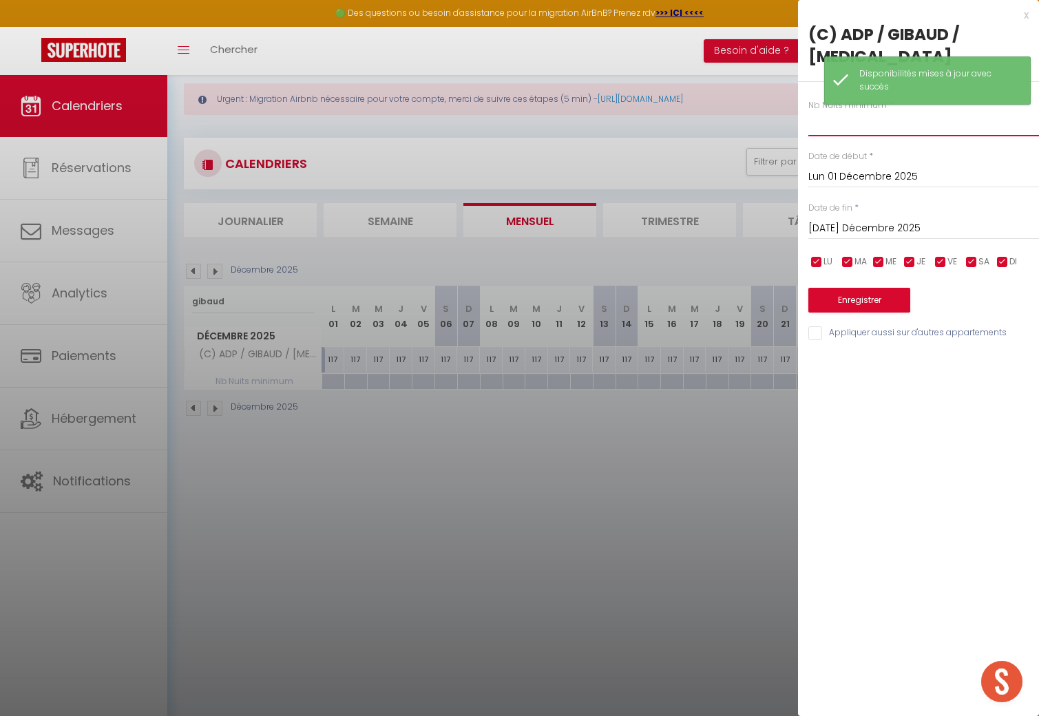
click at [743, 111] on input "text" at bounding box center [923, 123] width 231 height 25
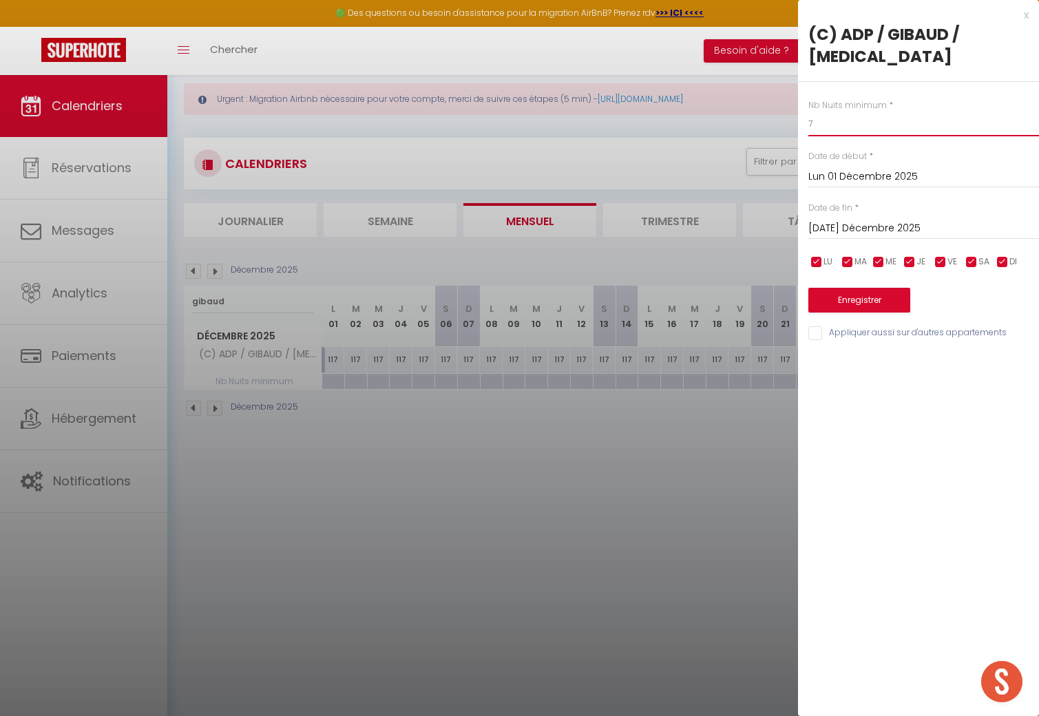
type input "7"
click at [743, 288] on button "Enregistrer" at bounding box center [859, 300] width 102 height 25
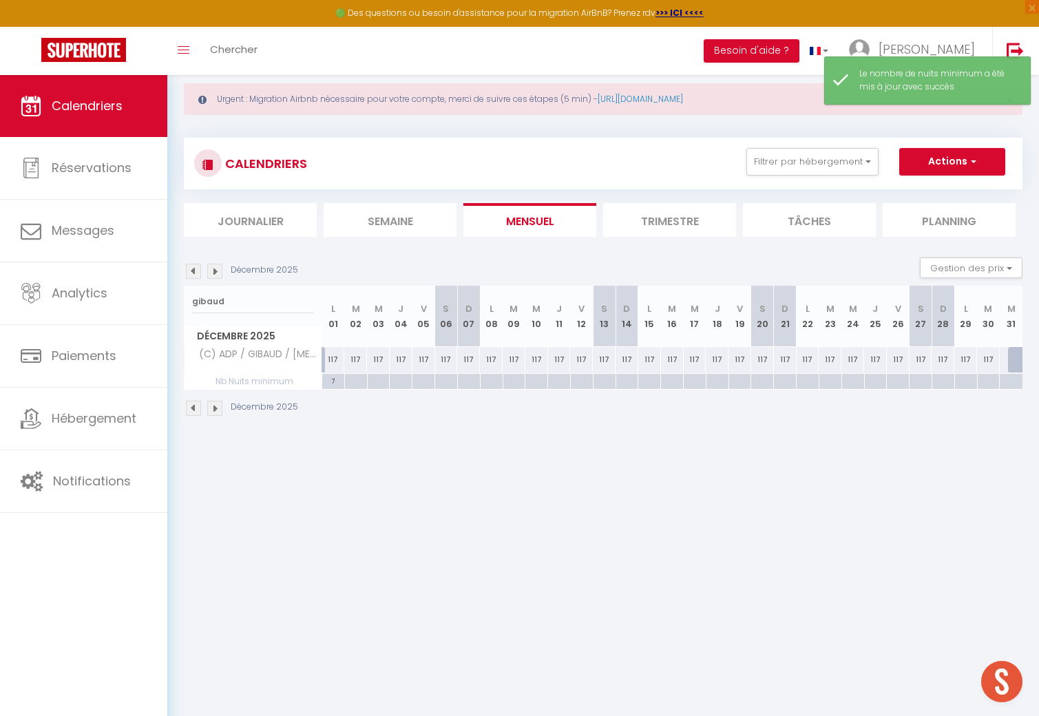
click at [334, 381] on div "7" at bounding box center [333, 380] width 22 height 13
type input "7"
type input "Lun 01 Décembre 2025"
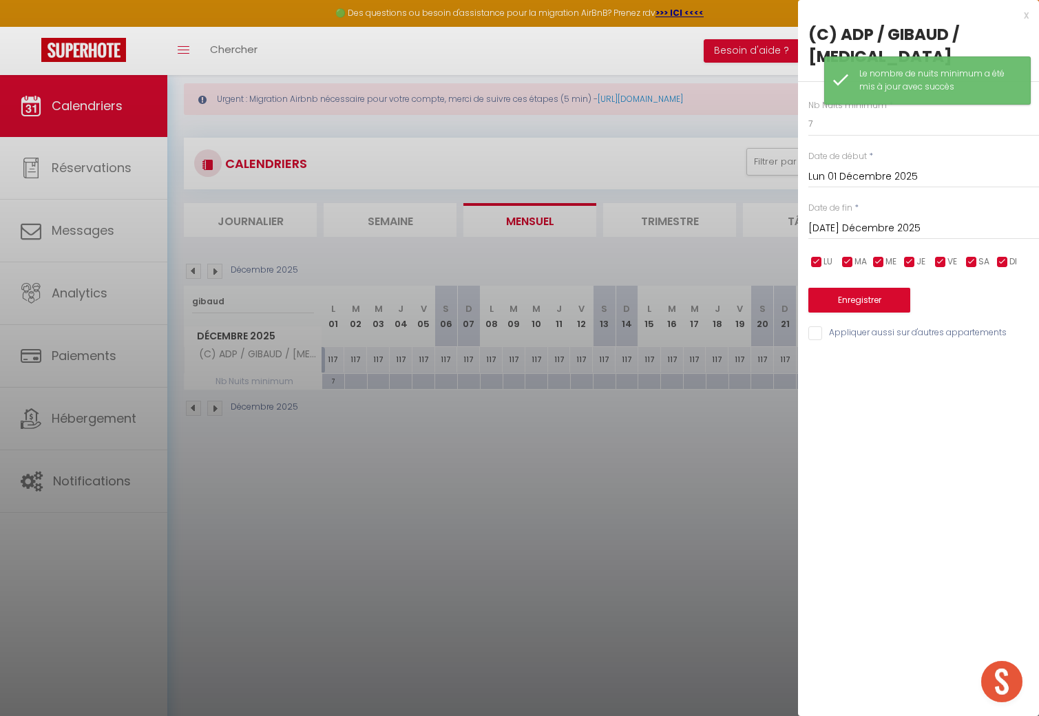
click at [743, 215] on div "[DATE] Décembre 2025 < Déc 2025 > Dim Lun Mar Mer Jeu Ven Sam 1 2 3 4 5 6 7 8 9…" at bounding box center [923, 227] width 231 height 25
click at [743, 220] on input "[DATE] Décembre 2025" at bounding box center [923, 229] width 231 height 18
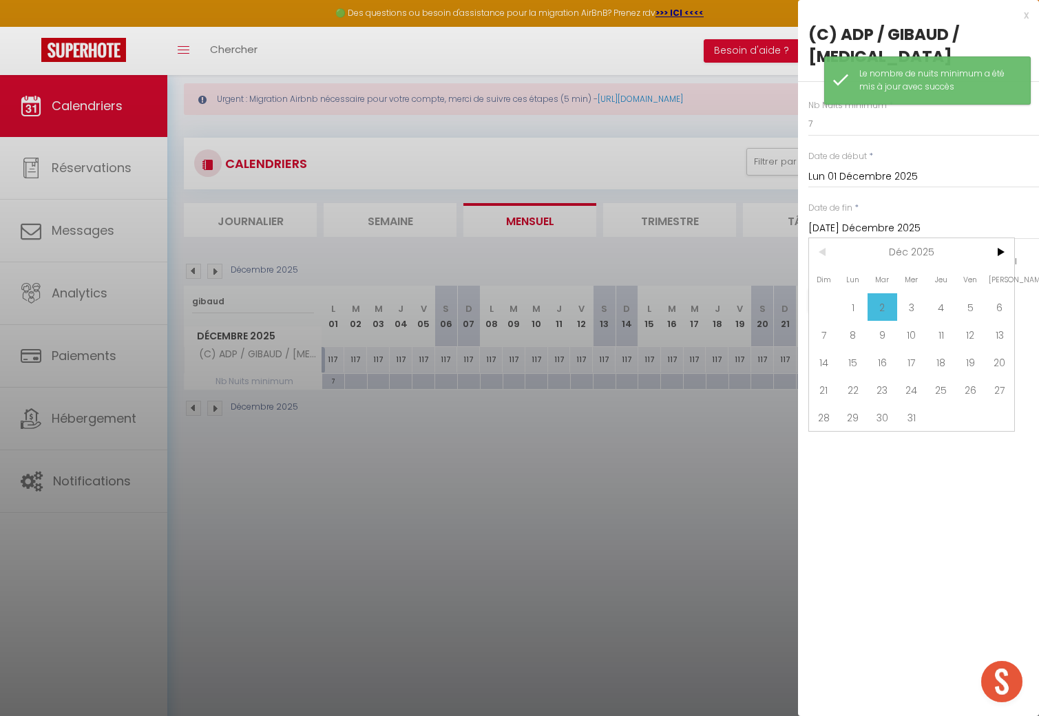
drag, startPoint x: 915, startPoint y: 396, endPoint x: 914, endPoint y: 290, distance: 105.3
click at [743, 403] on span "31" at bounding box center [912, 417] width 30 height 28
type input "Mer 31 Décembre 2025"
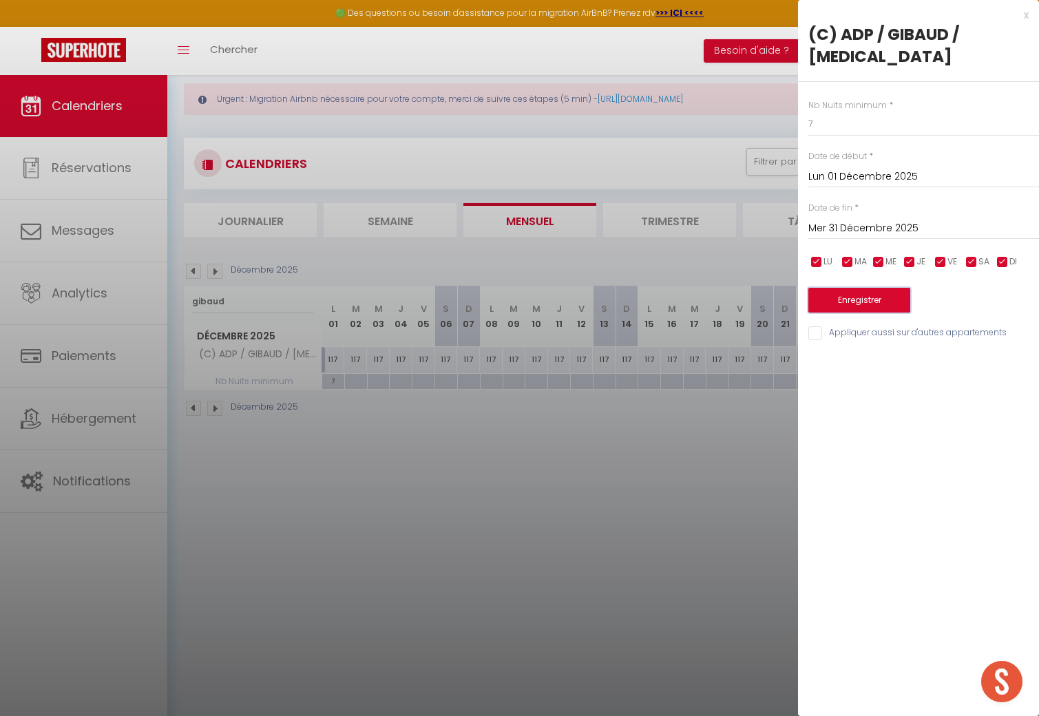
click at [743, 288] on button "Enregistrer" at bounding box center [859, 300] width 102 height 25
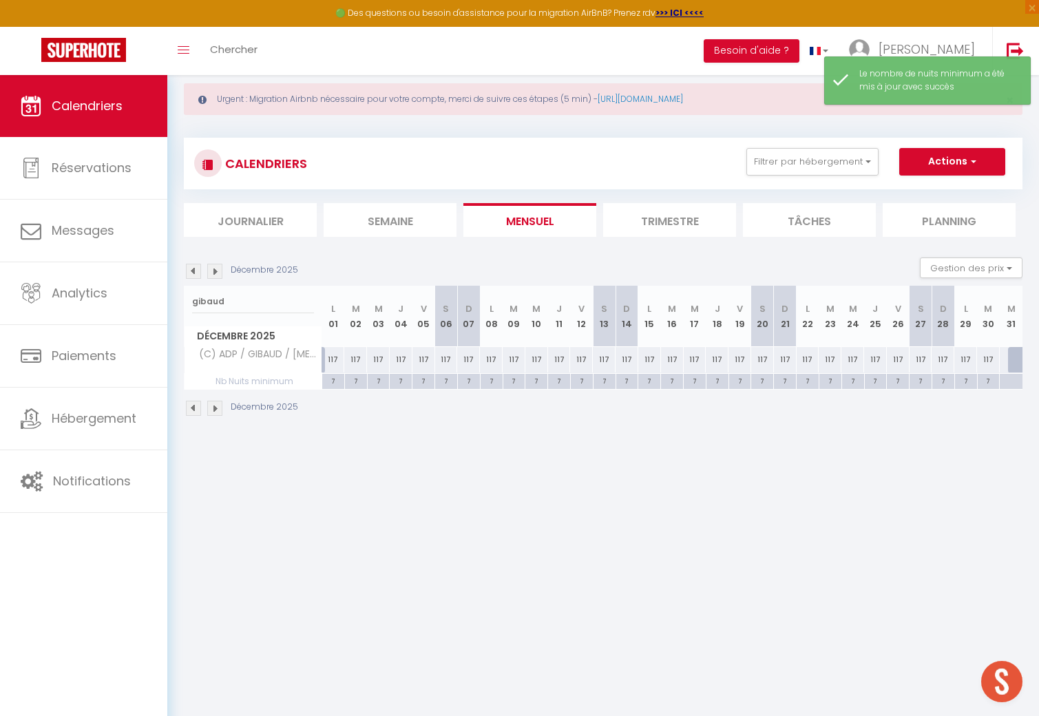
click at [189, 406] on img at bounding box center [193, 408] width 15 height 15
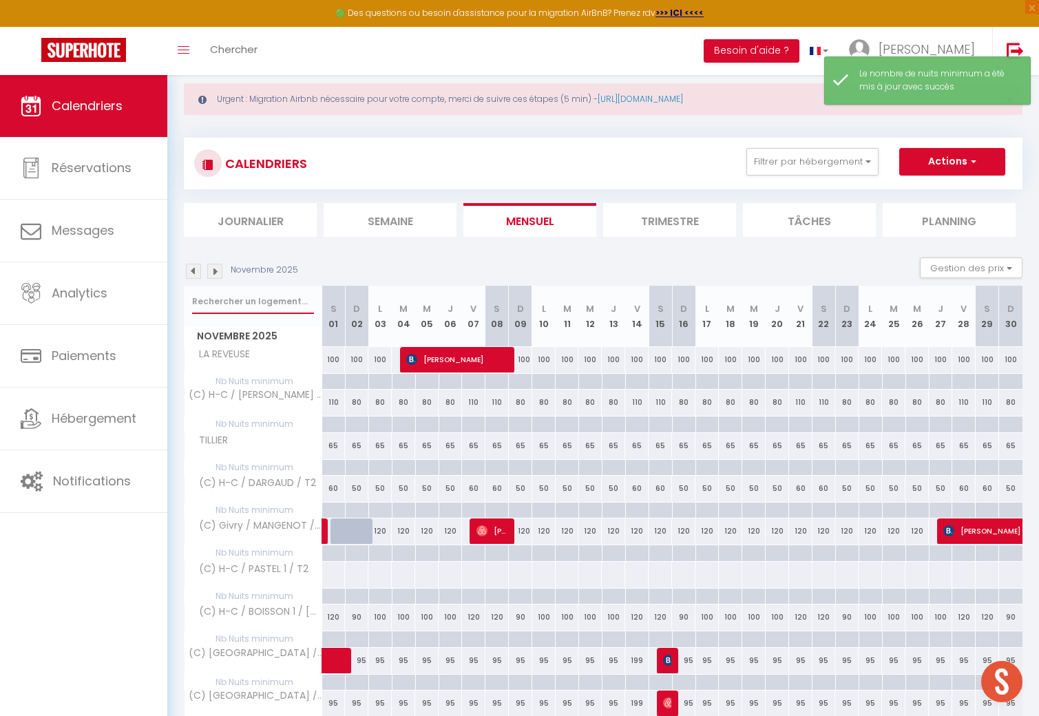
click at [286, 306] on input "text" at bounding box center [253, 301] width 122 height 25
type input "gibaud"
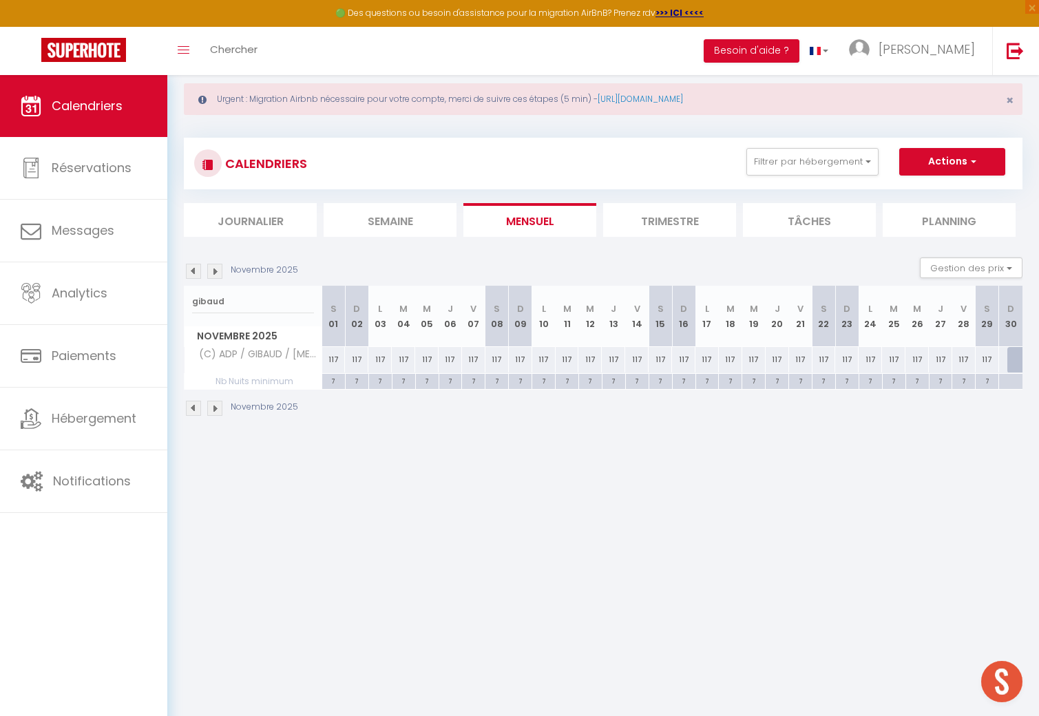
click at [743, 358] on div at bounding box center [1018, 360] width 23 height 26
select select "1"
type input "Dim 30 Novembre 2025"
type input "Lun 01 Décembre 2025"
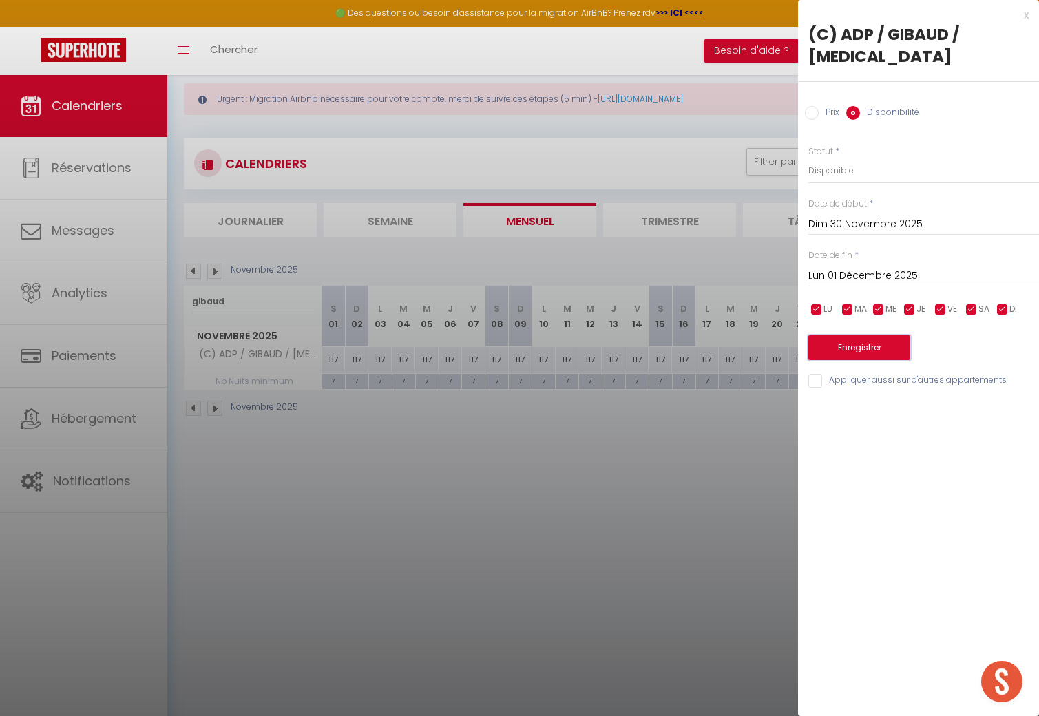
click at [743, 335] on button "Enregistrer" at bounding box center [859, 347] width 102 height 25
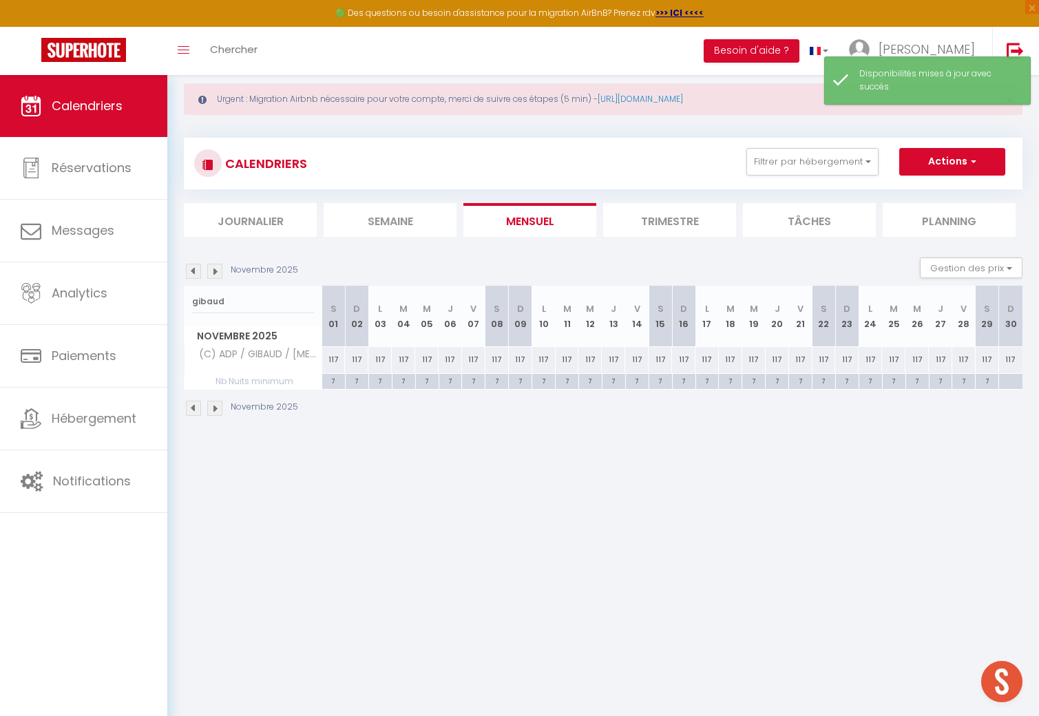
click at [743, 380] on div at bounding box center [1010, 382] width 24 height 16
type input "Dim 30 Novembre 2025"
type input "Lun 01 Décembre 2025"
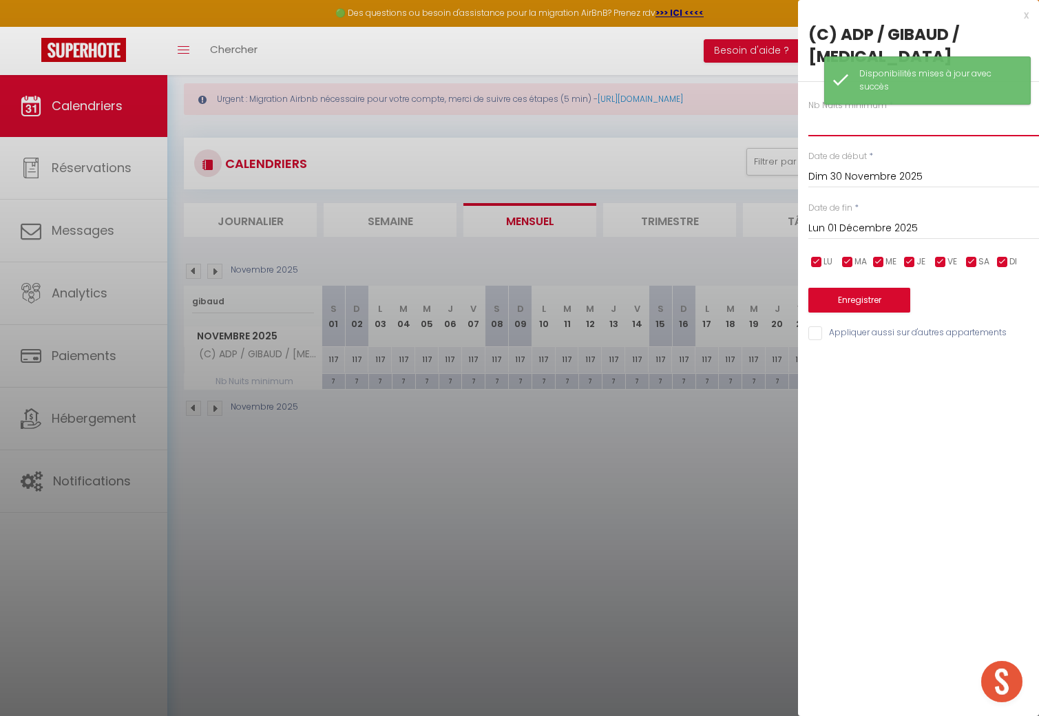
click at [743, 111] on input "text" at bounding box center [923, 123] width 231 height 25
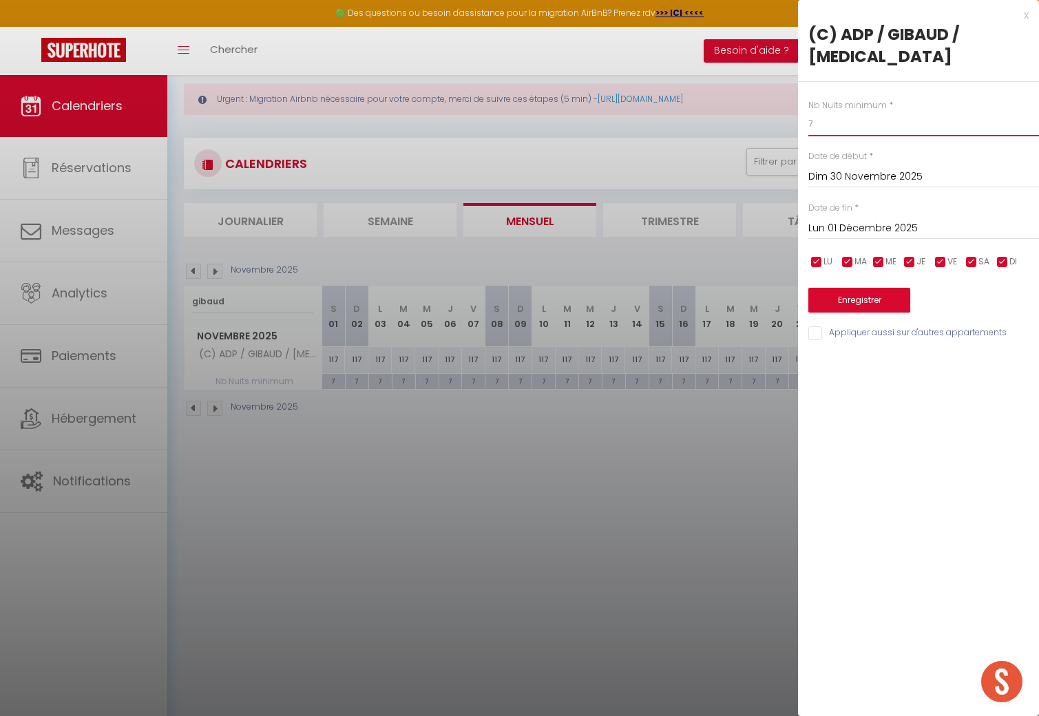
type input "7"
click at [743, 288] on button "Enregistrer" at bounding box center [859, 300] width 102 height 25
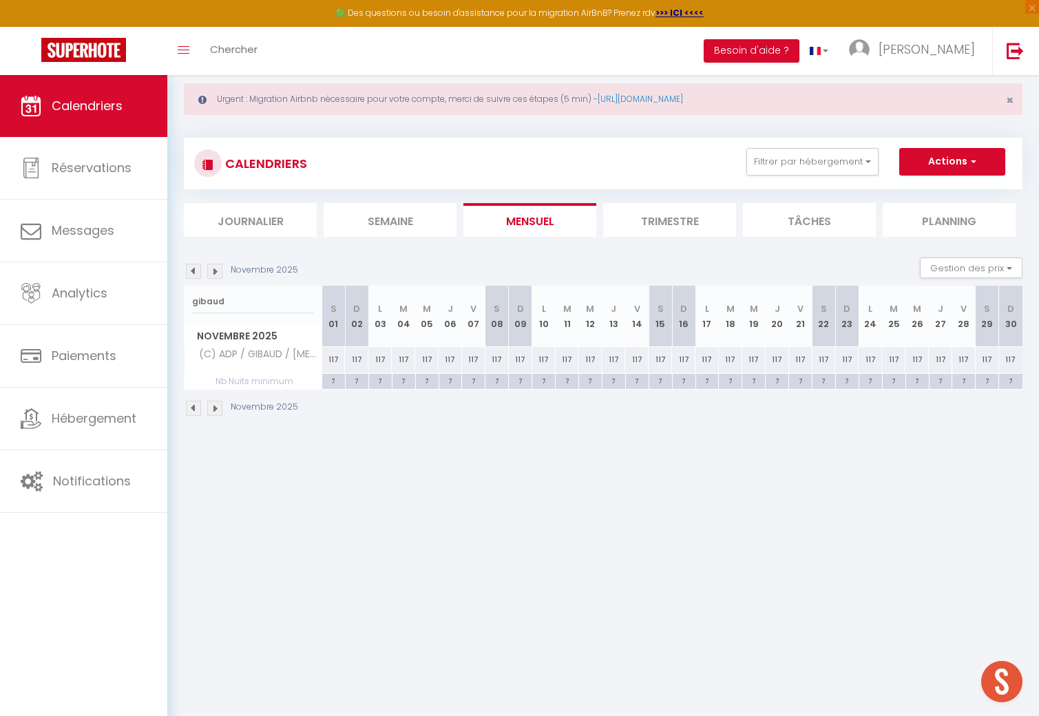
click at [195, 276] on img at bounding box center [193, 271] width 15 height 15
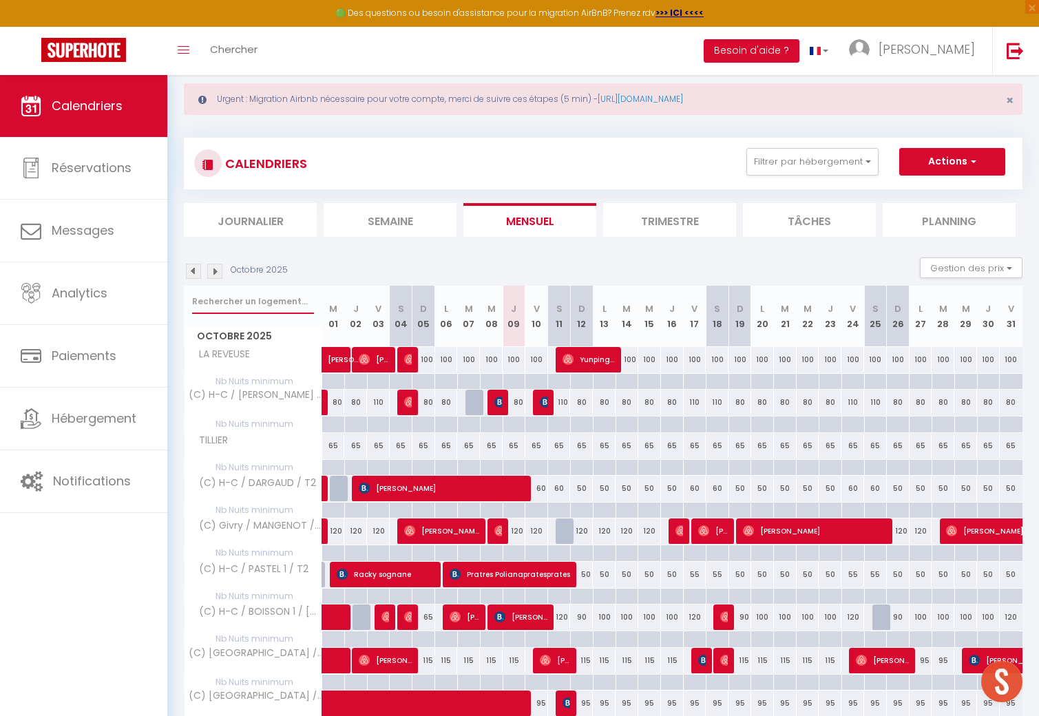
click at [251, 309] on input "text" at bounding box center [253, 301] width 122 height 25
type input "gibaud"
